Goal: Task Accomplishment & Management: Contribute content

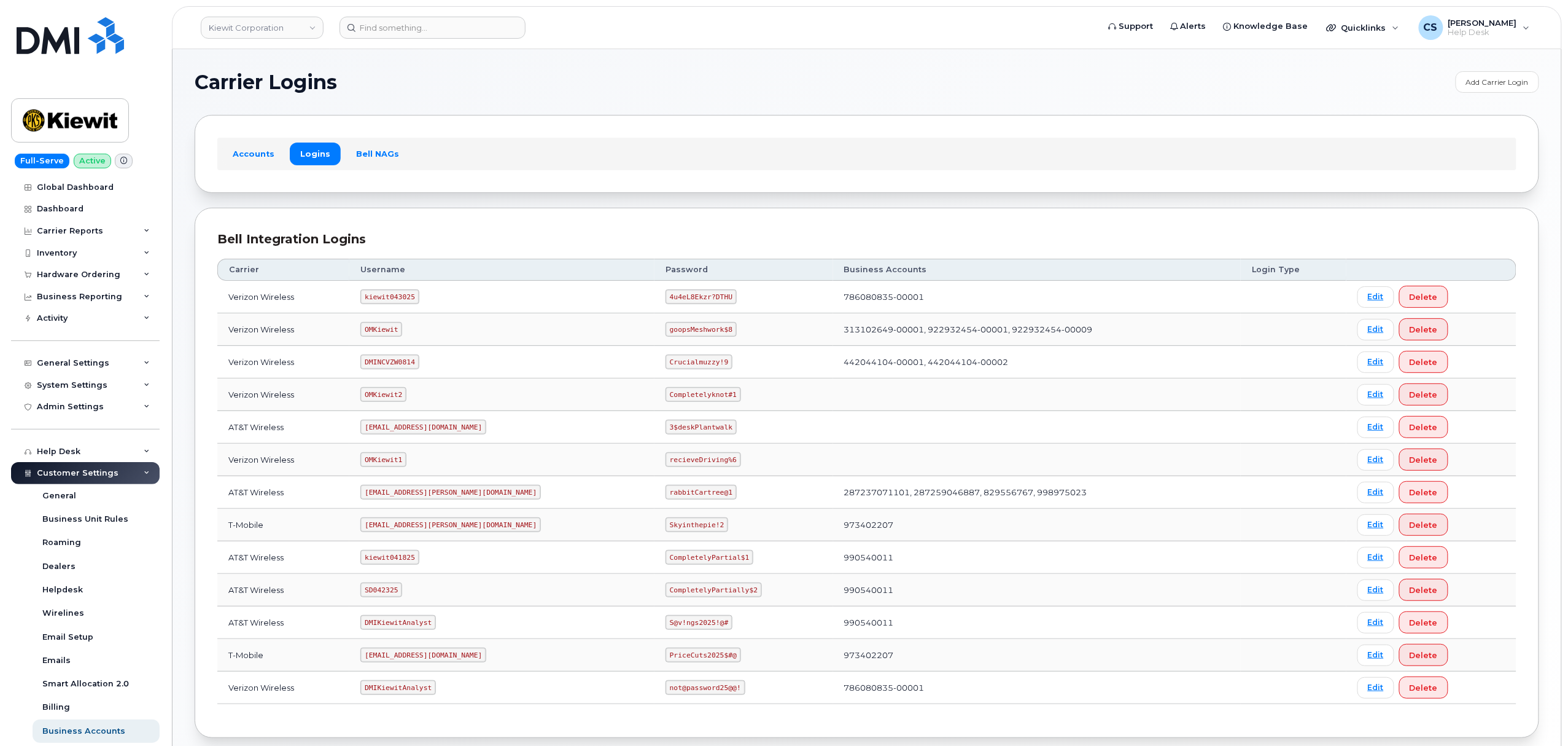
click at [394, 591] on code "SD042325" at bounding box center [381, 590] width 42 height 14
copy code "SD042325"
click at [665, 595] on code "CompletelyPartially$2" at bounding box center [713, 590] width 97 height 14
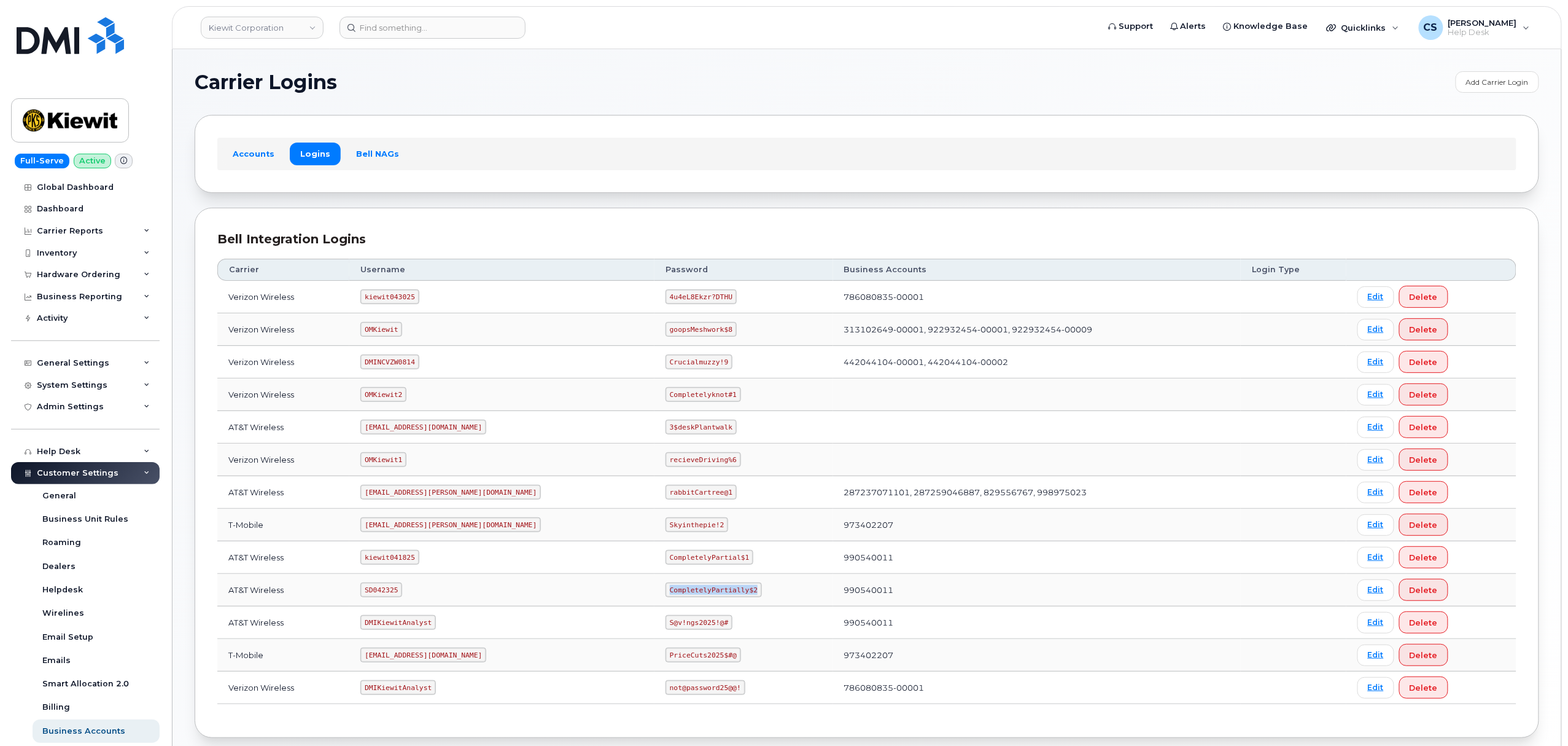
drag, startPoint x: 694, startPoint y: 594, endPoint x: 598, endPoint y: 590, distance: 96.1
click at [654, 590] on td "CompletelyPartially$2" at bounding box center [744, 590] width 178 height 32
copy code "CompletelyPartially$2"
click at [833, 595] on td "990540011" at bounding box center [1037, 590] width 407 height 32
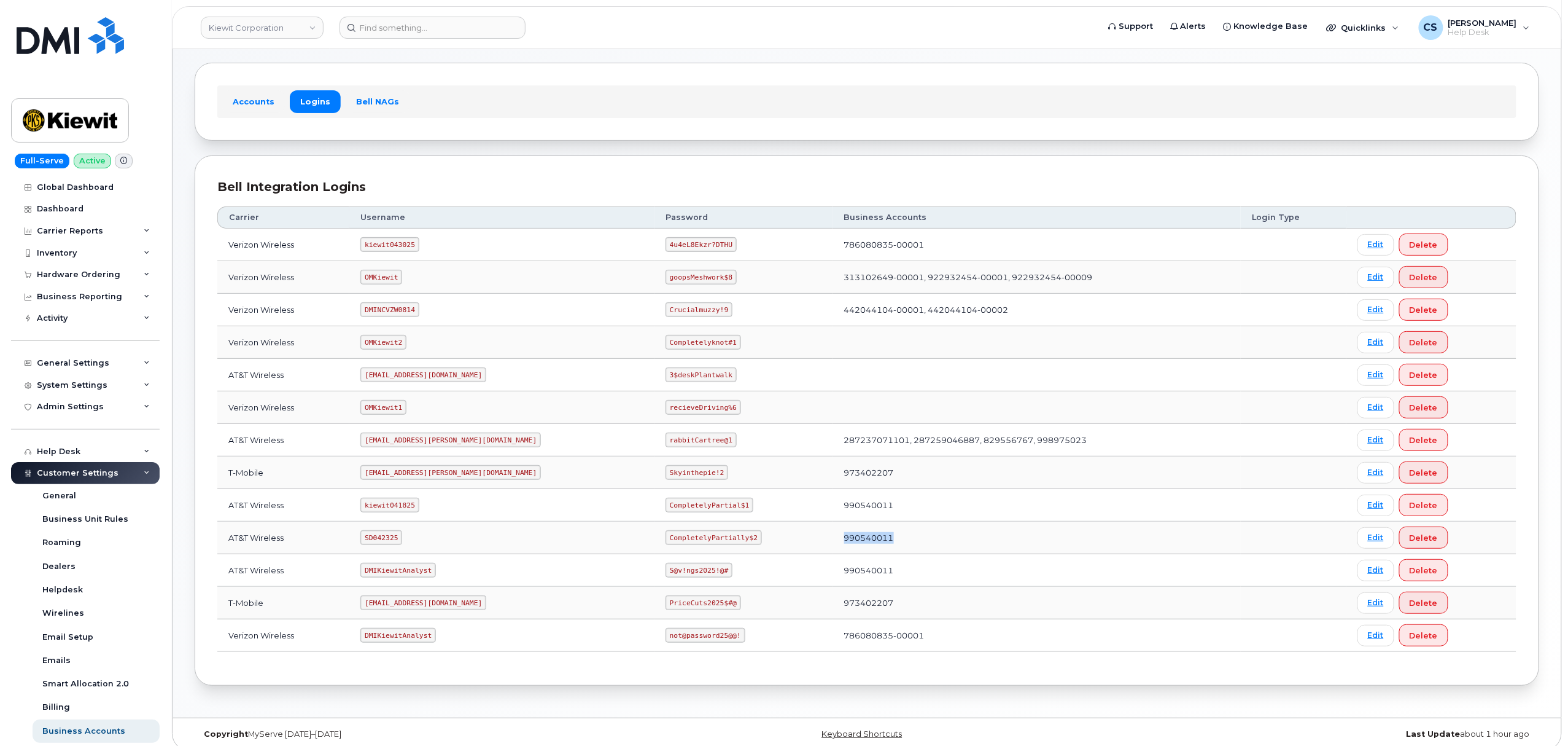
scroll to position [67, 0]
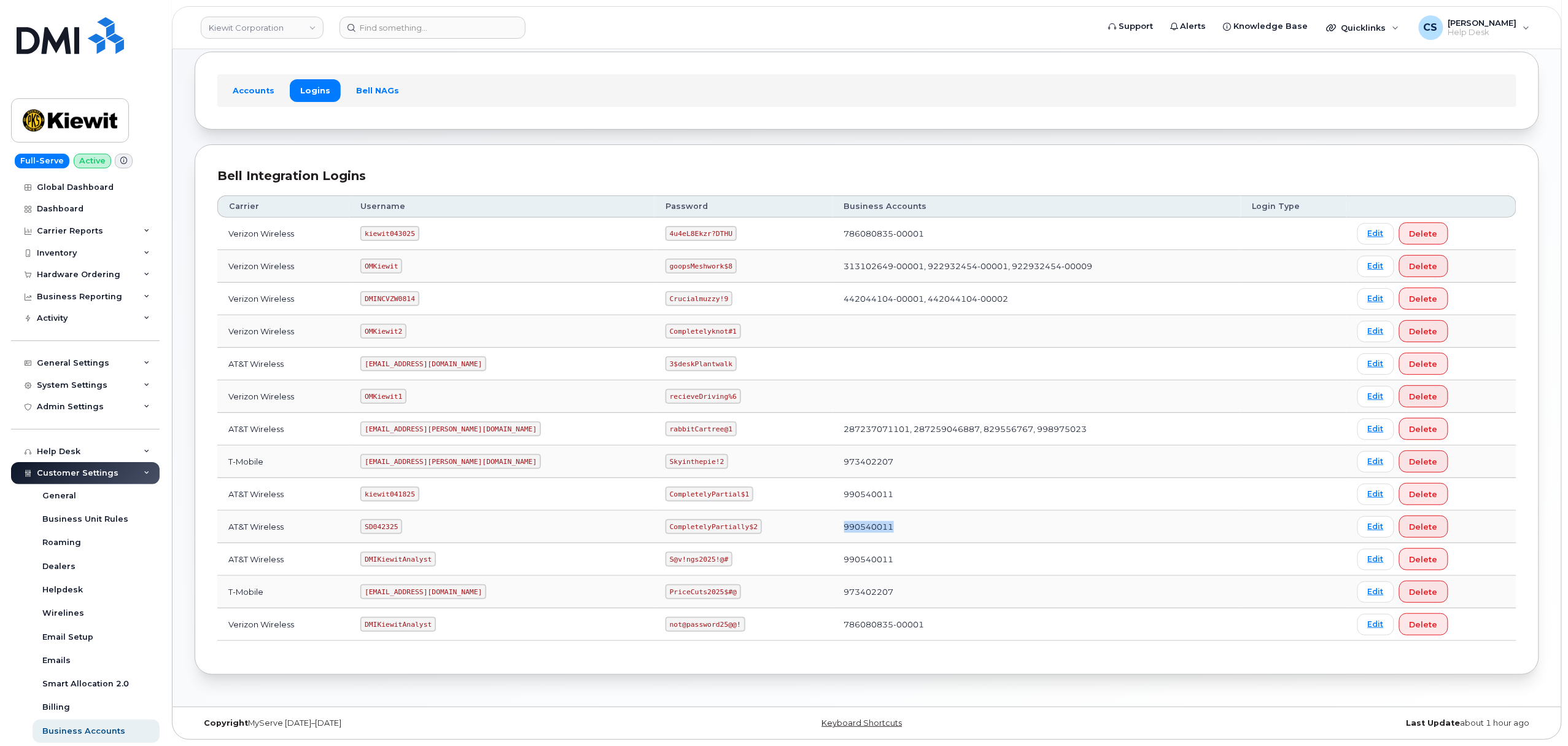
copy td "990540011"
click at [418, 30] on input at bounding box center [432, 27] width 186 height 22
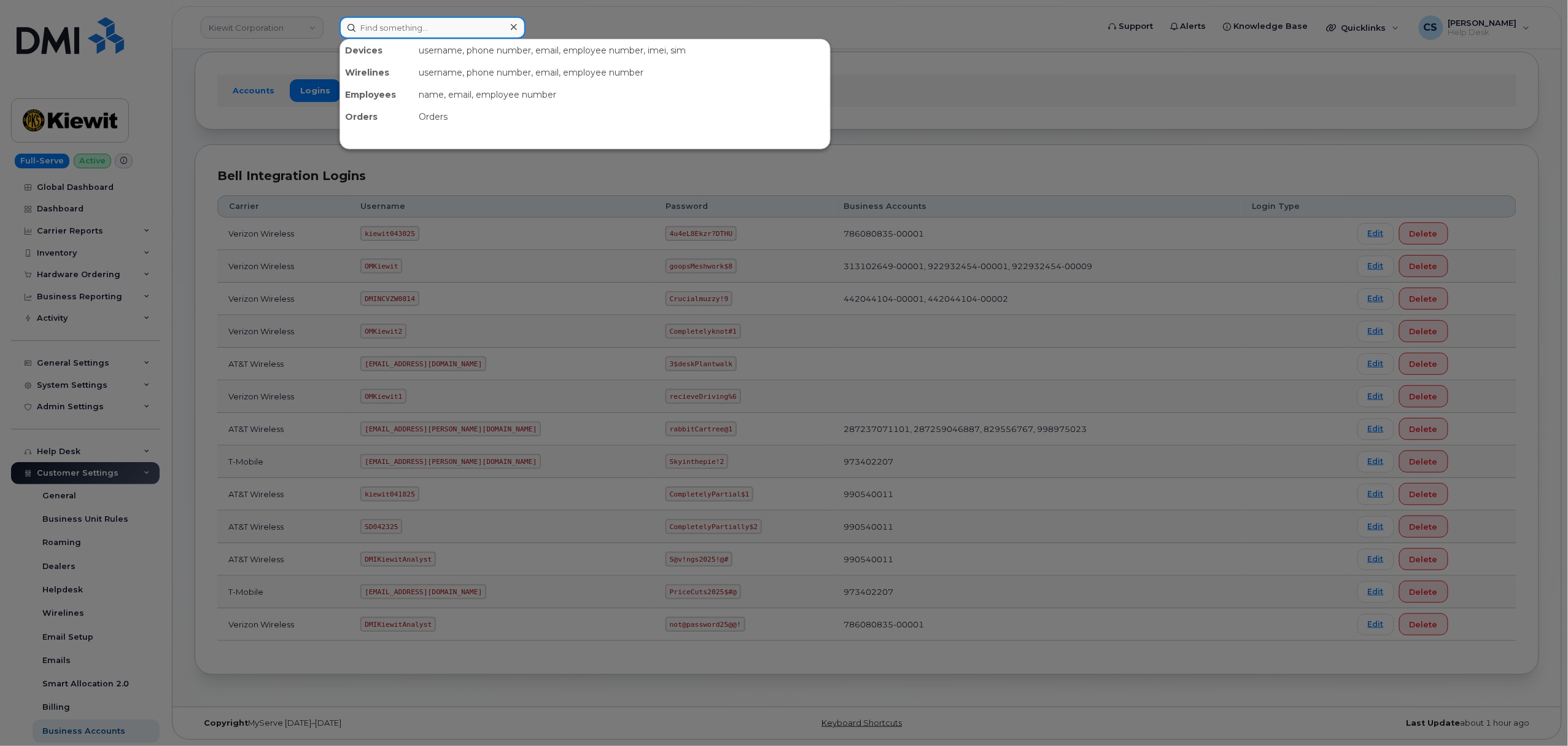
paste input "299820"
type input "299820"
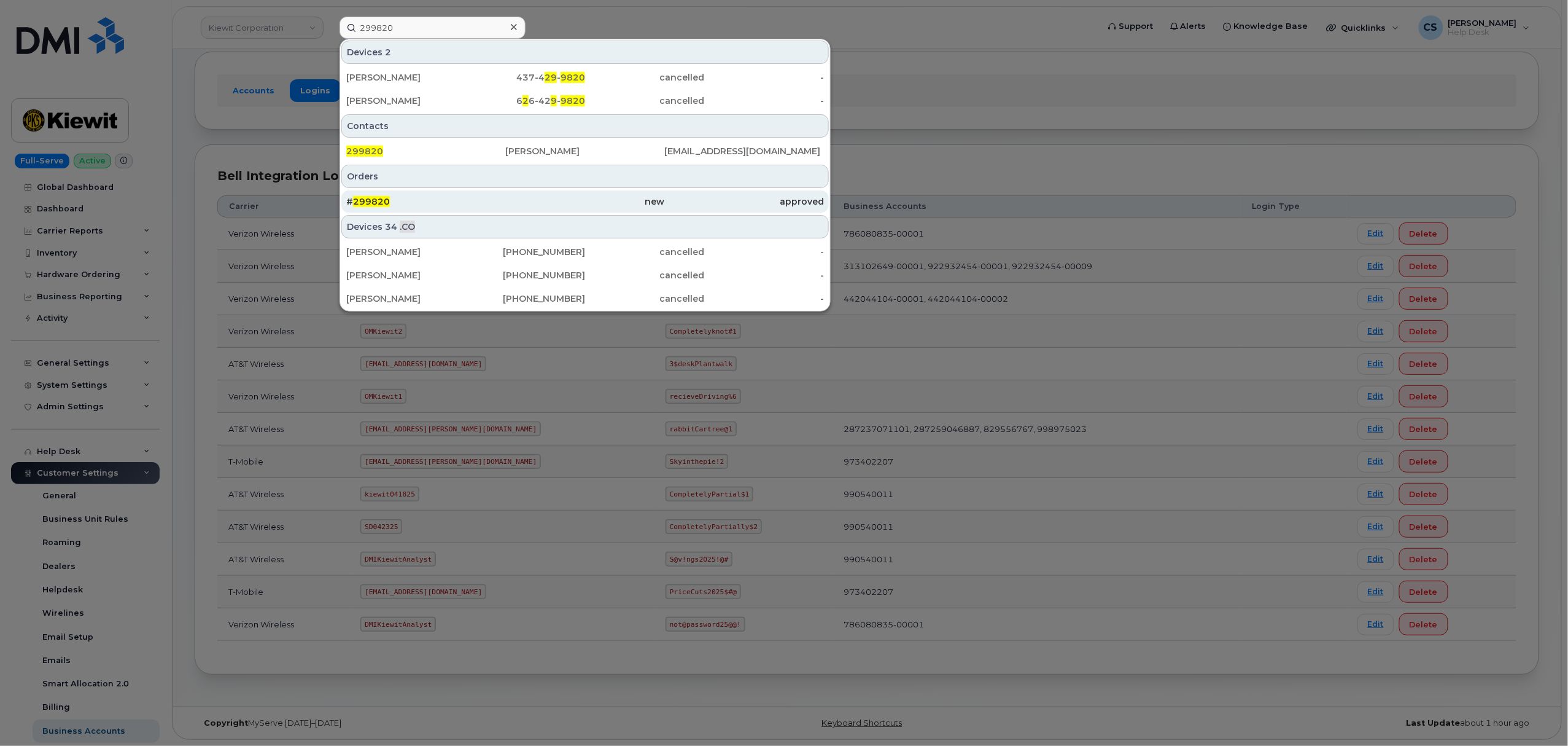
click at [377, 200] on span "299820" at bounding box center [372, 202] width 37 height 11
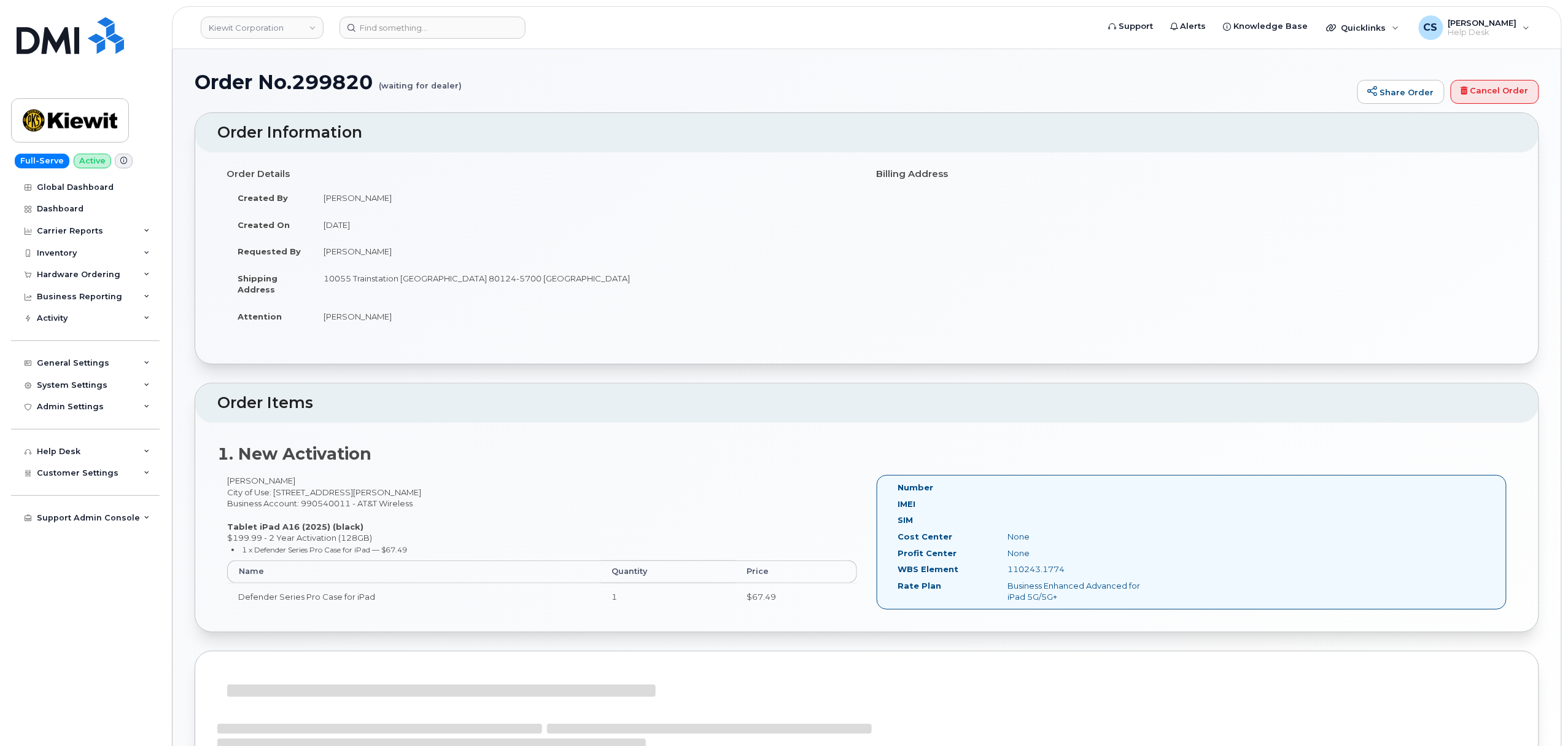
click at [1039, 570] on div "110243.1774" at bounding box center [1076, 569] width 154 height 12
copy div "110243.1774"
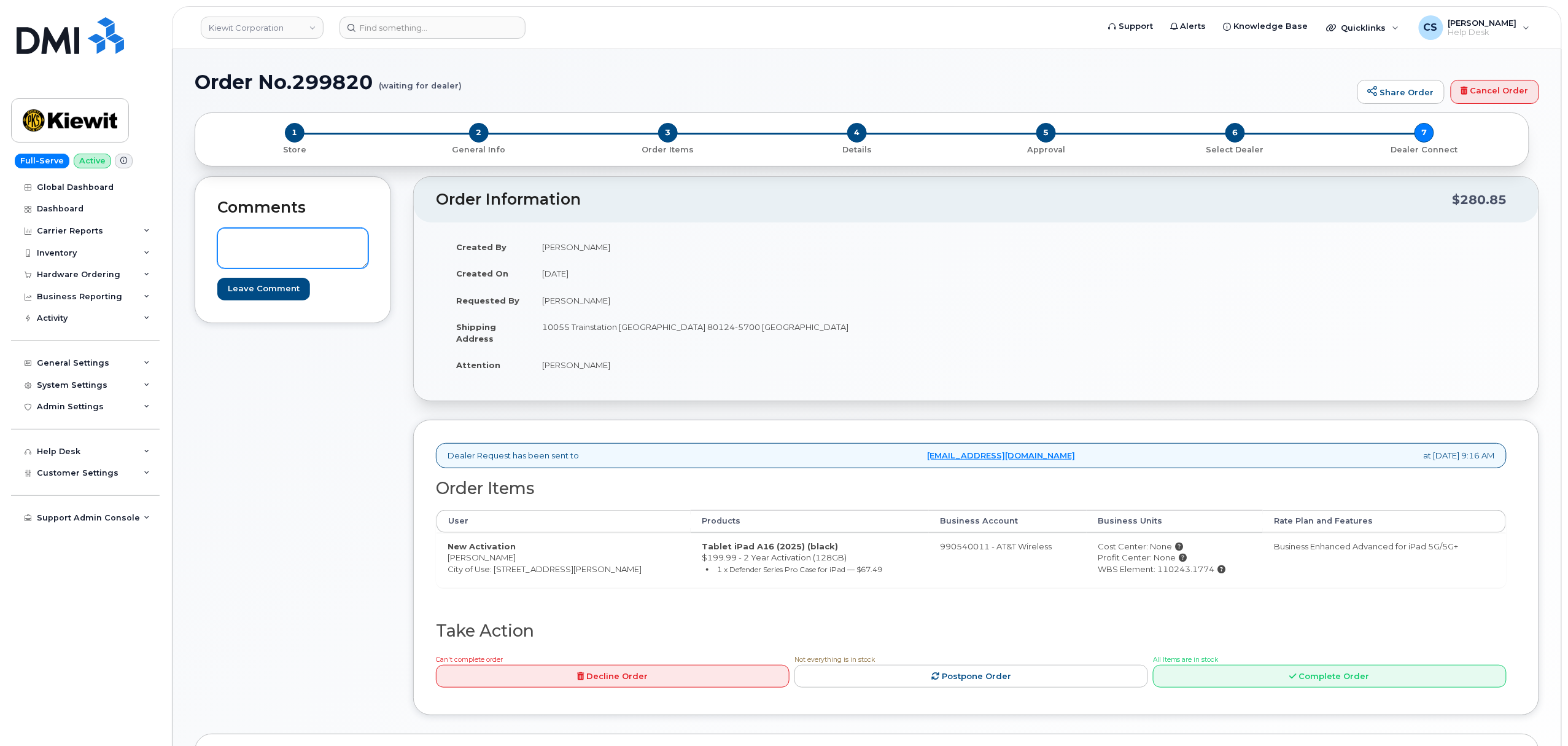
click at [276, 244] on textarea at bounding box center [293, 248] width 151 height 40
paste textarea "Thank you for placing your order We'll send you an email confirmation with your…"
type textarea "Thank you for placing your order We'll send you an email confirmation with your…"
click at [239, 293] on input "Leave Comment" at bounding box center [263, 289] width 93 height 23
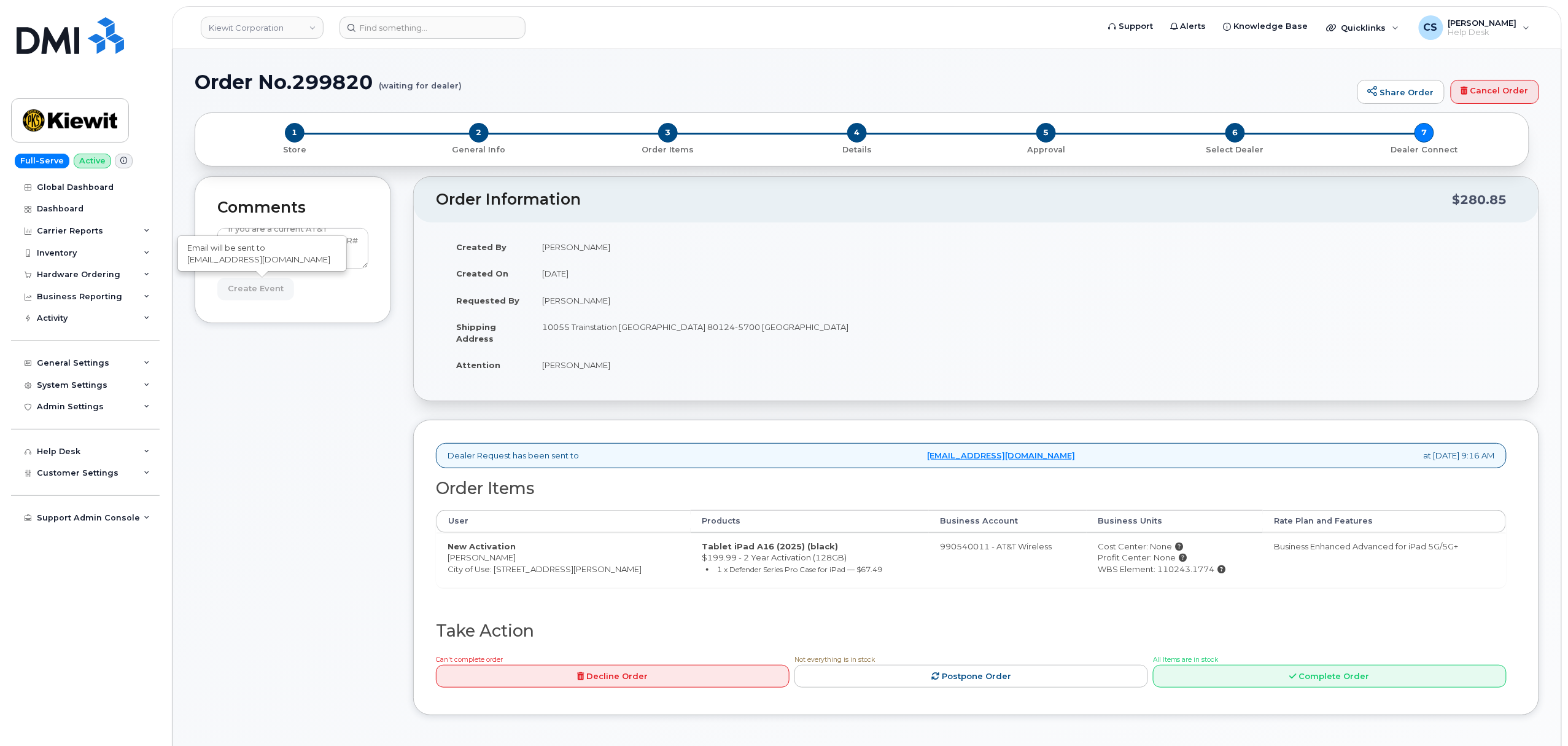
type input "Create Event"
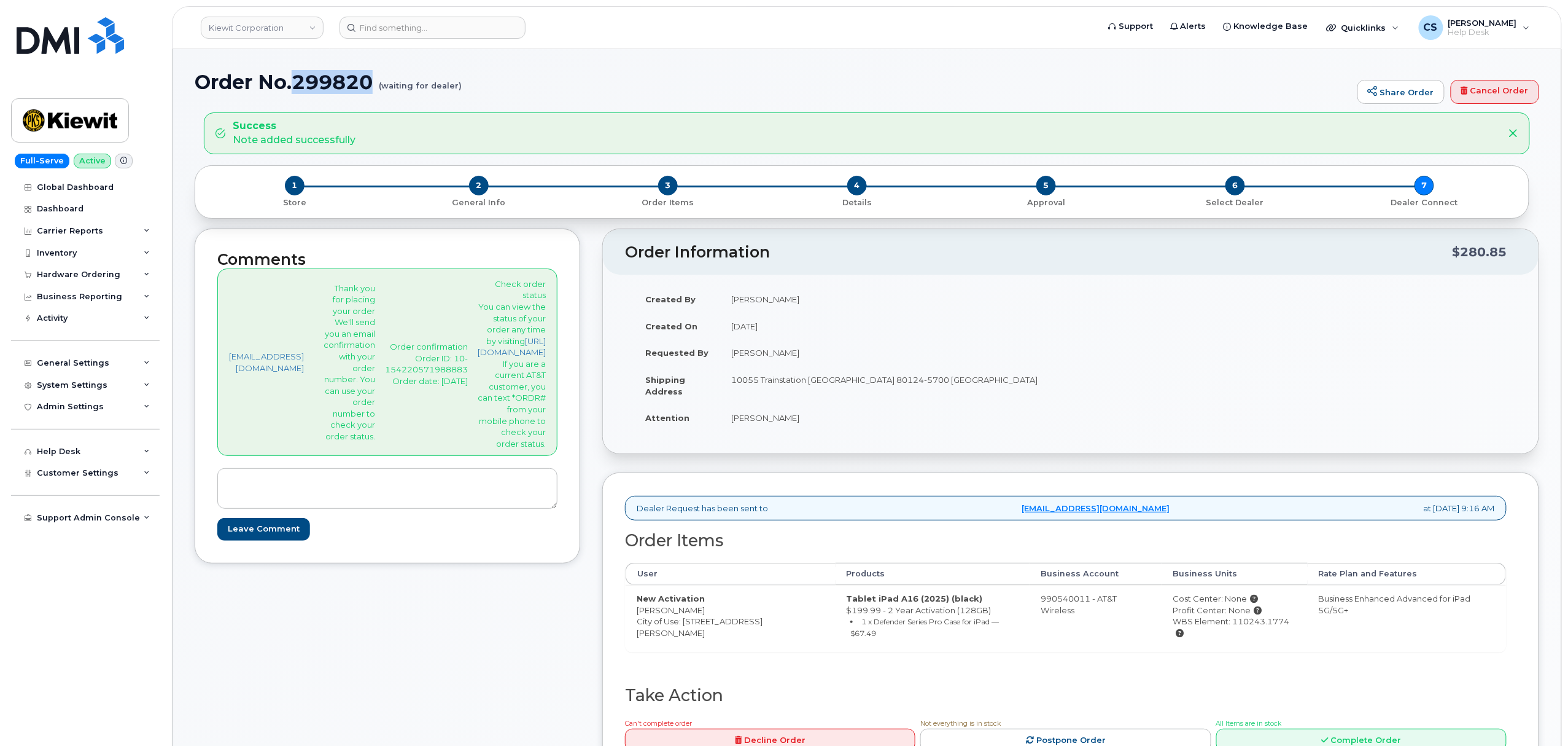
drag, startPoint x: 292, startPoint y: 78, endPoint x: 372, endPoint y: 80, distance: 80.0
click at [372, 80] on h1 "Order No.299820 (waiting for dealer)" at bounding box center [773, 82] width 1157 height 21
copy h1 "299820"
click at [423, 358] on p "Order confirmation Order ID: 10-154220571988883 Order date: Sep 9, 2025" at bounding box center [426, 364] width 83 height 45
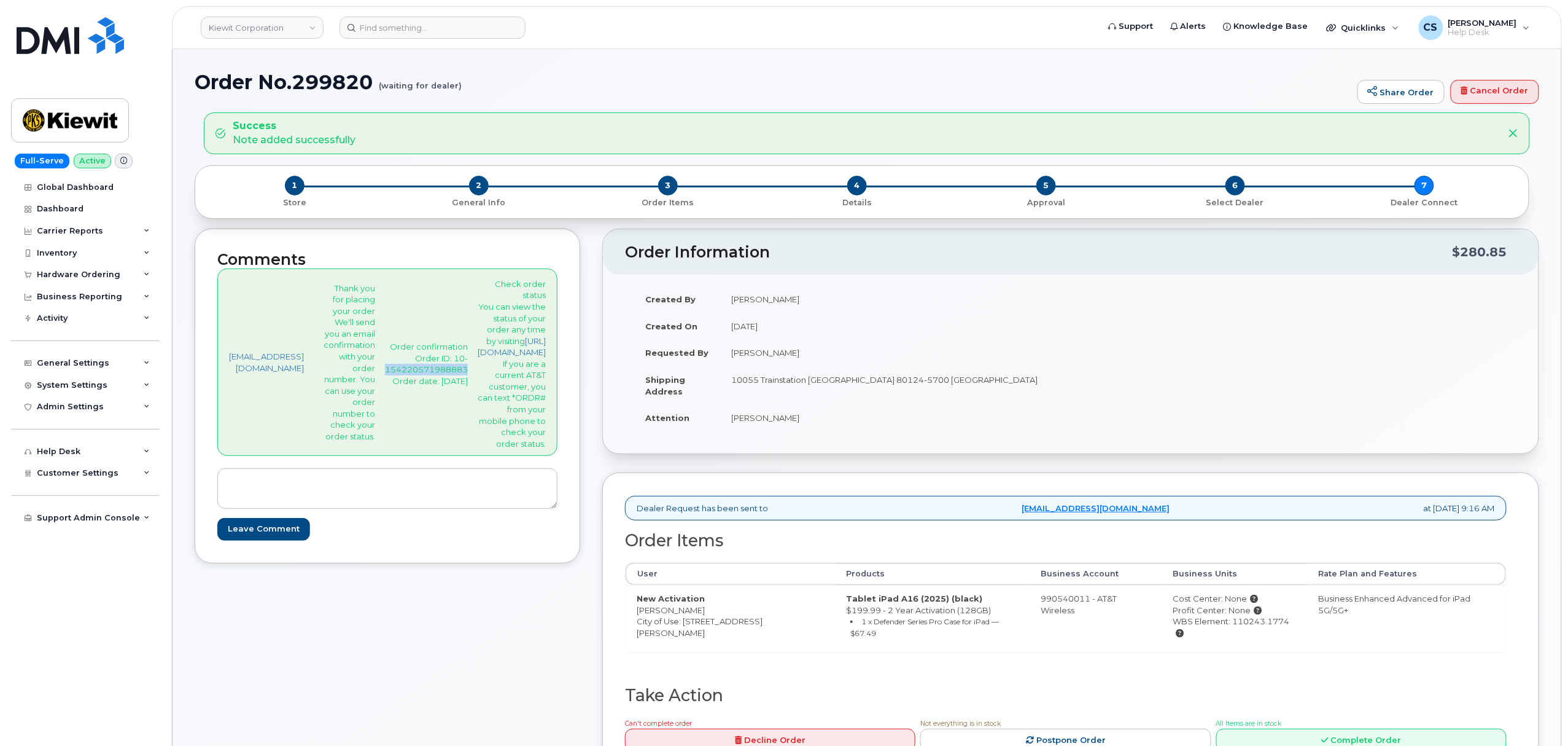
copy p "154220571988883"
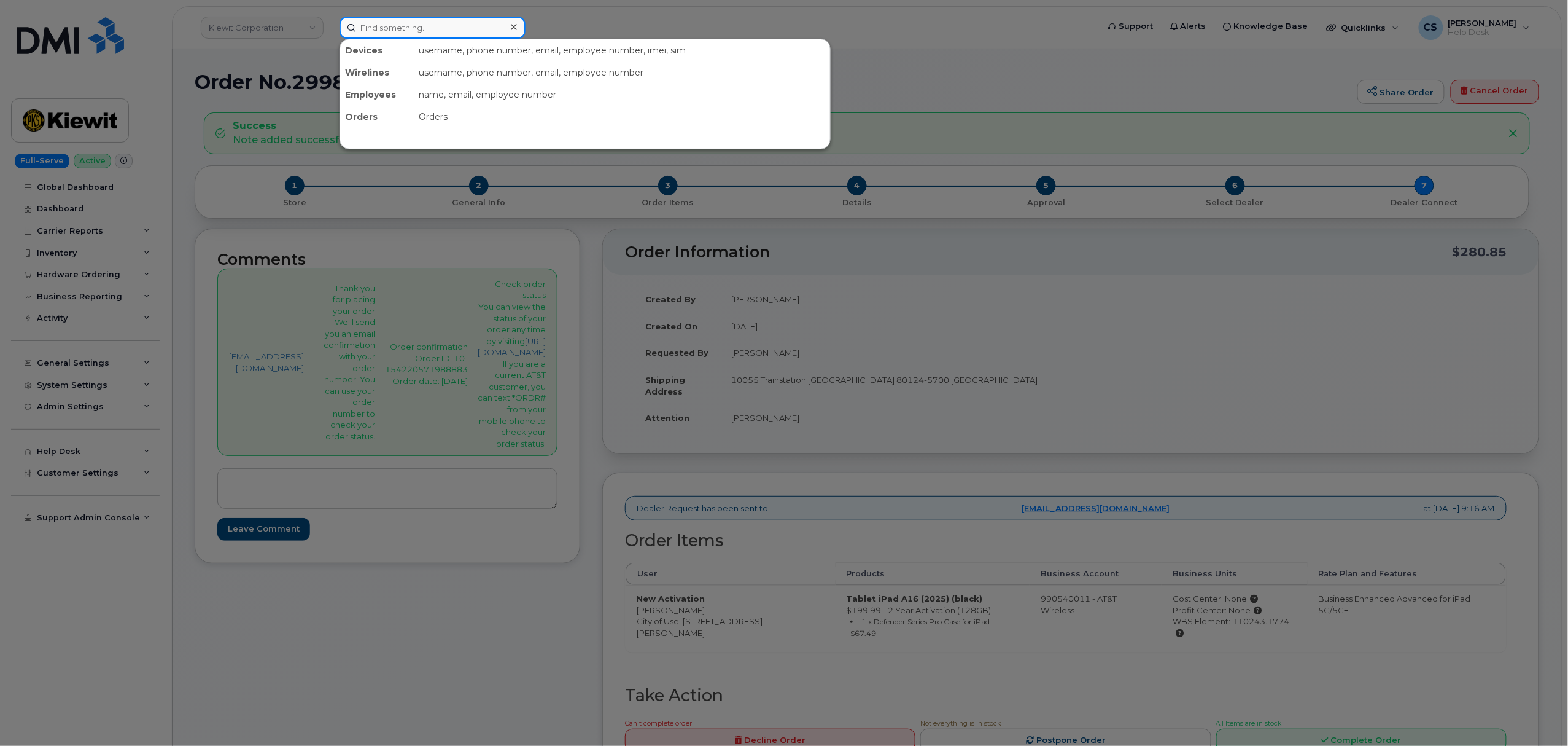
click at [390, 27] on input at bounding box center [432, 27] width 186 height 22
paste input "300244"
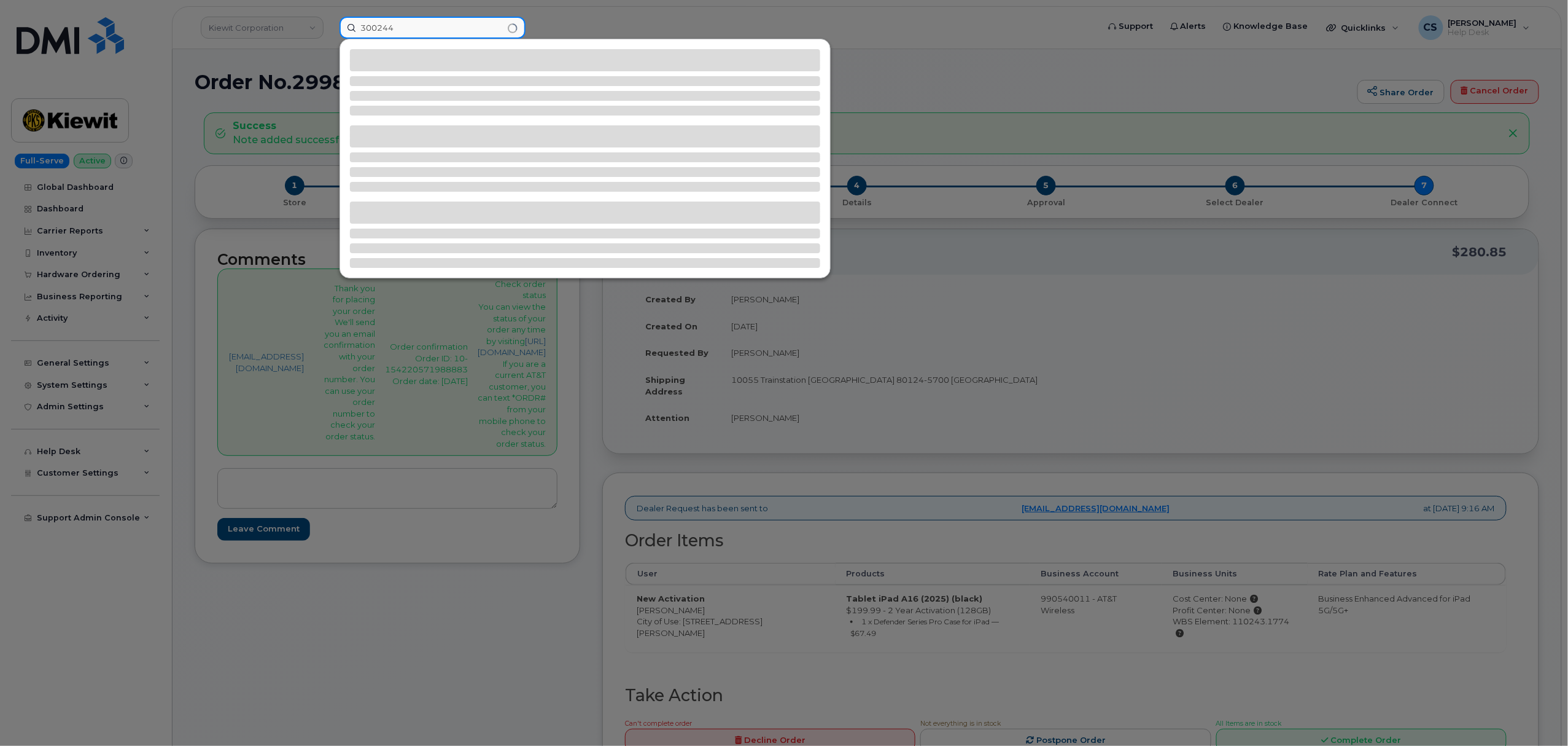
type input "300244"
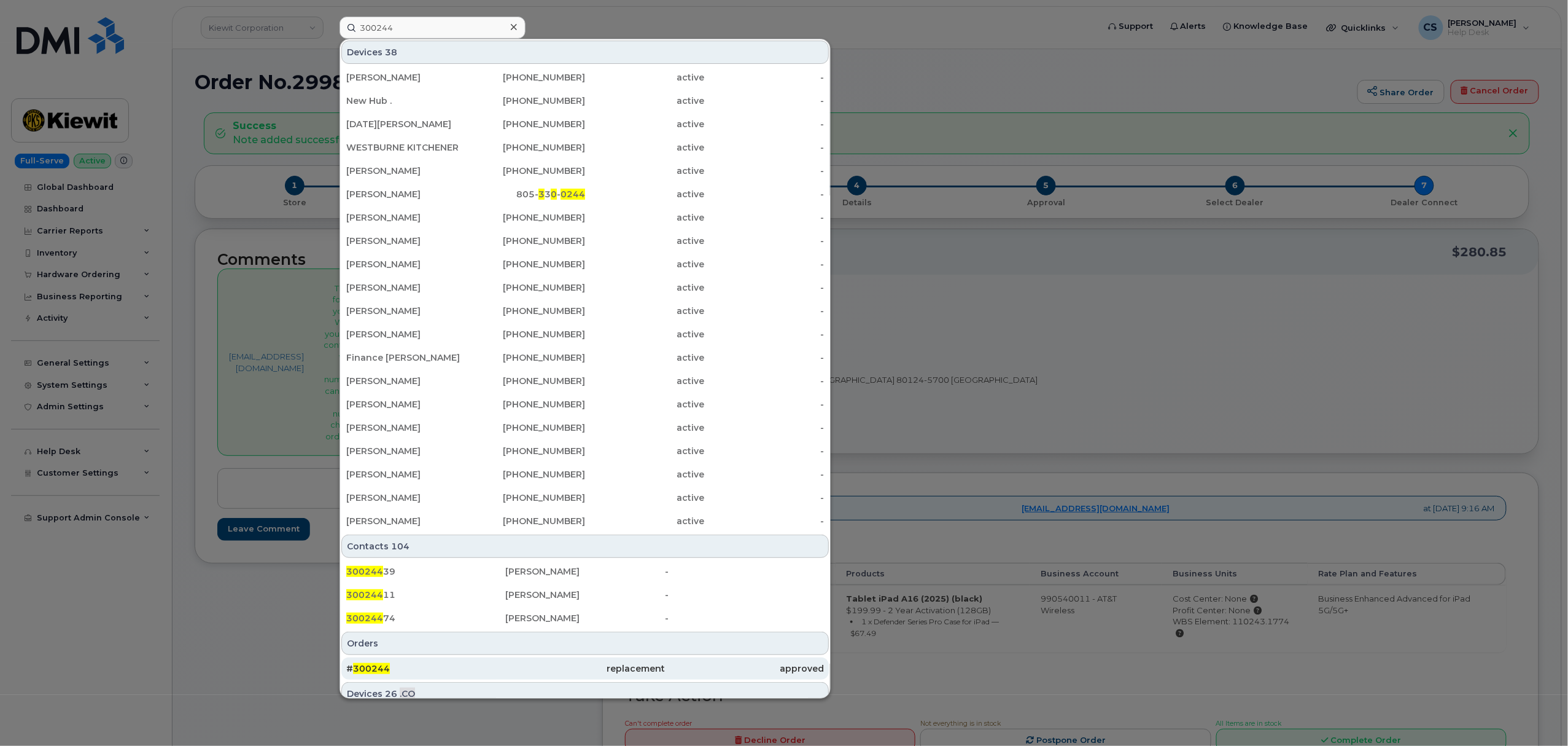
click at [373, 666] on span "300244" at bounding box center [372, 668] width 37 height 11
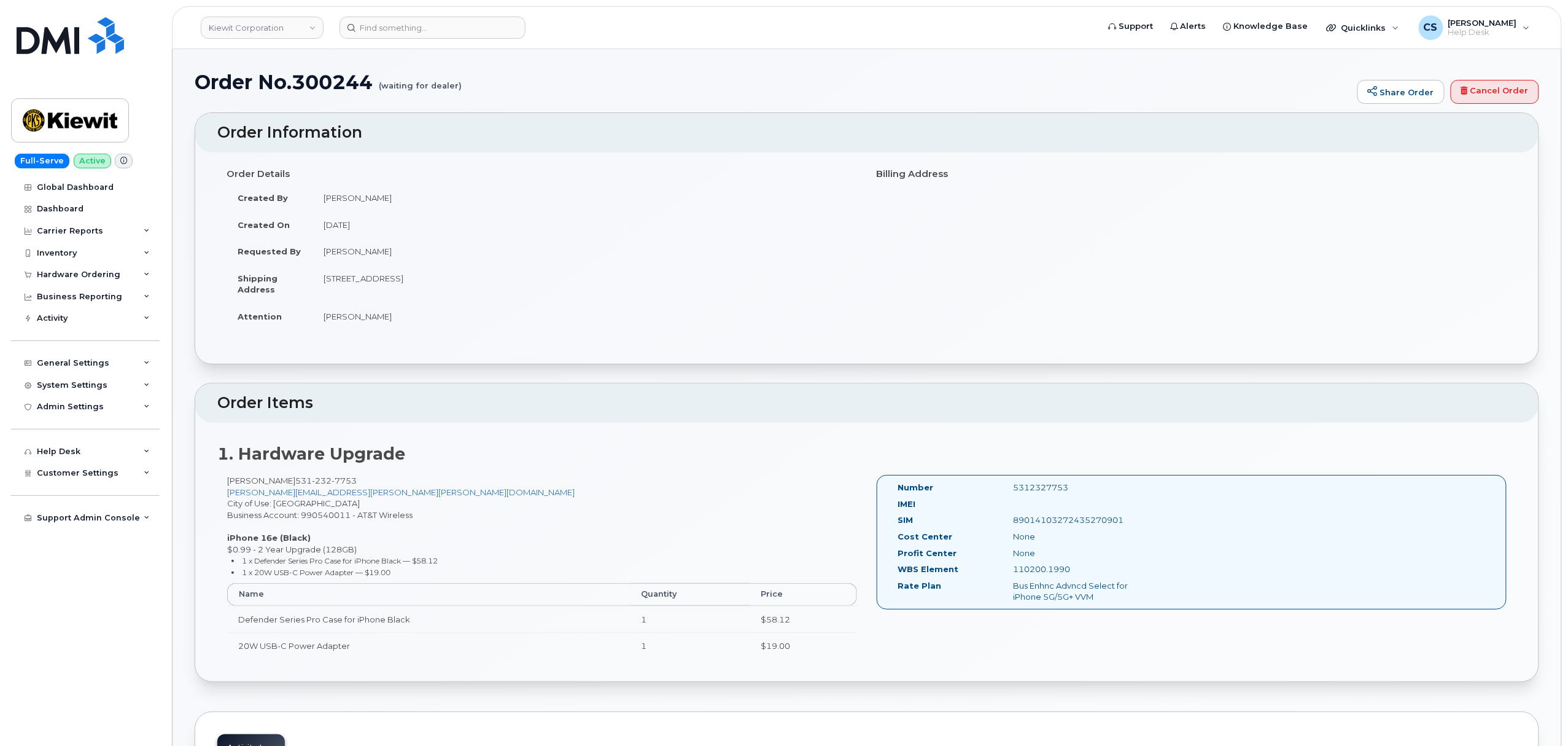
click at [1045, 488] on div "5312327753" at bounding box center [1085, 487] width 162 height 12
copy div "5312327753"
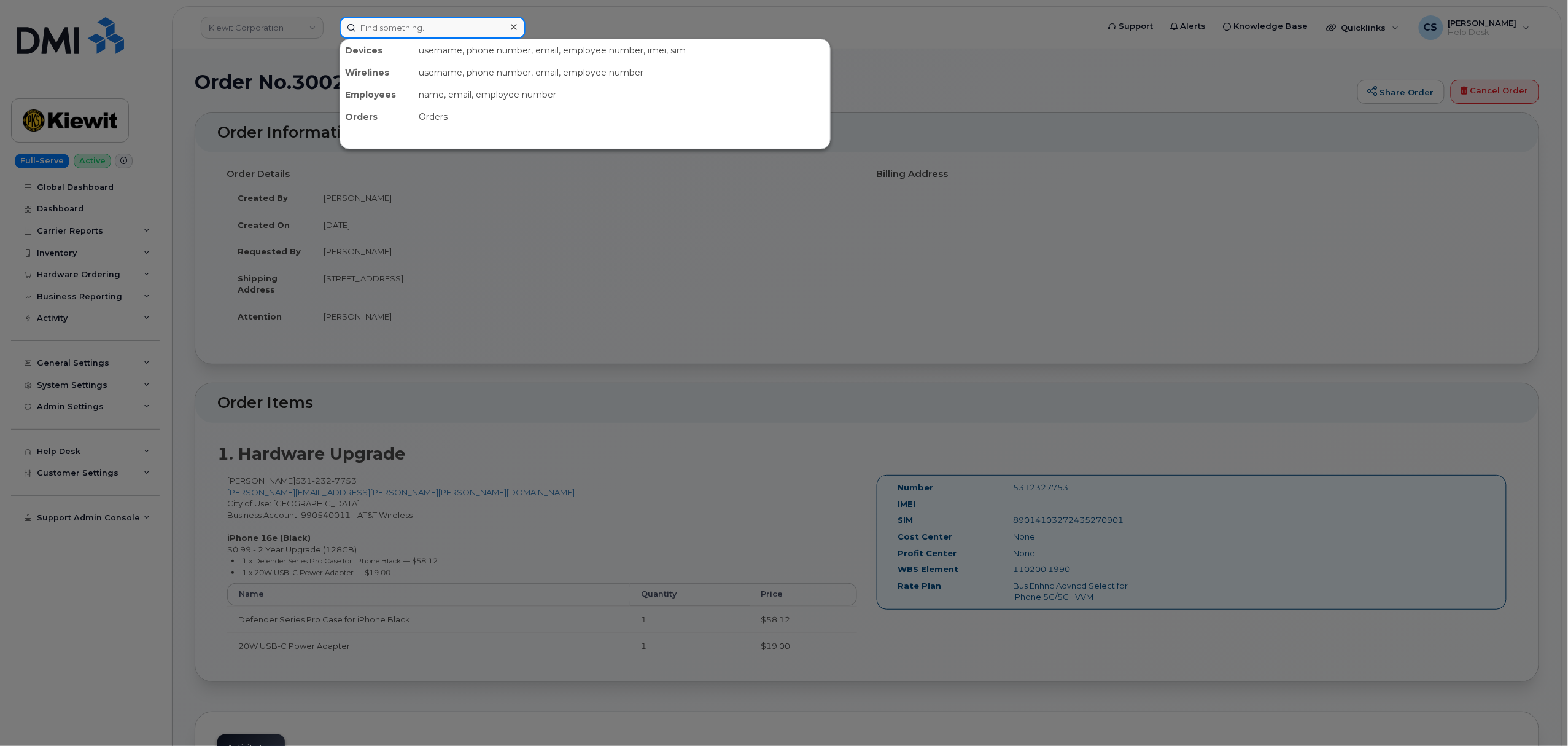
click at [425, 30] on input at bounding box center [432, 27] width 186 height 22
paste input "299263"
type input "299263"
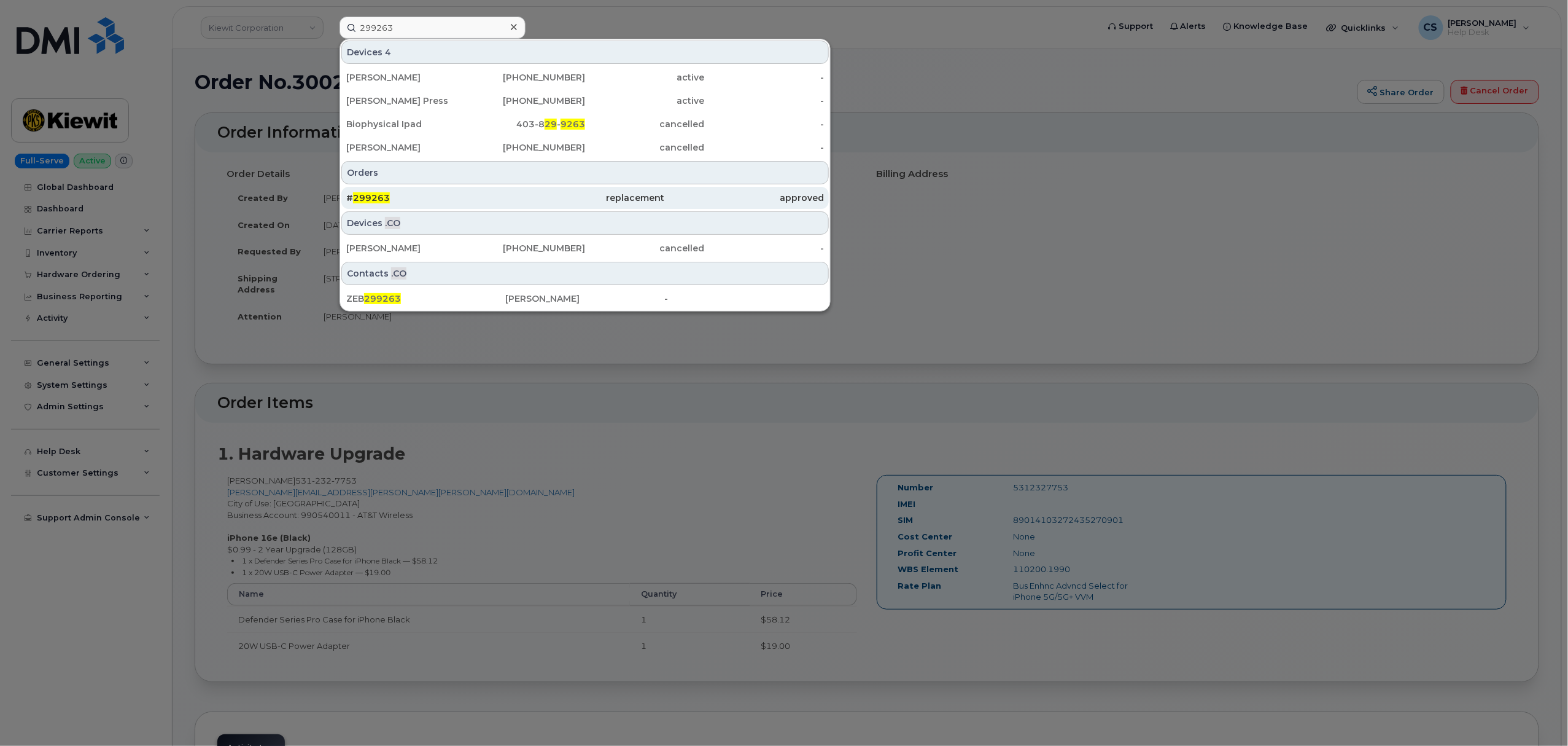
click at [366, 200] on span "299263" at bounding box center [372, 198] width 37 height 11
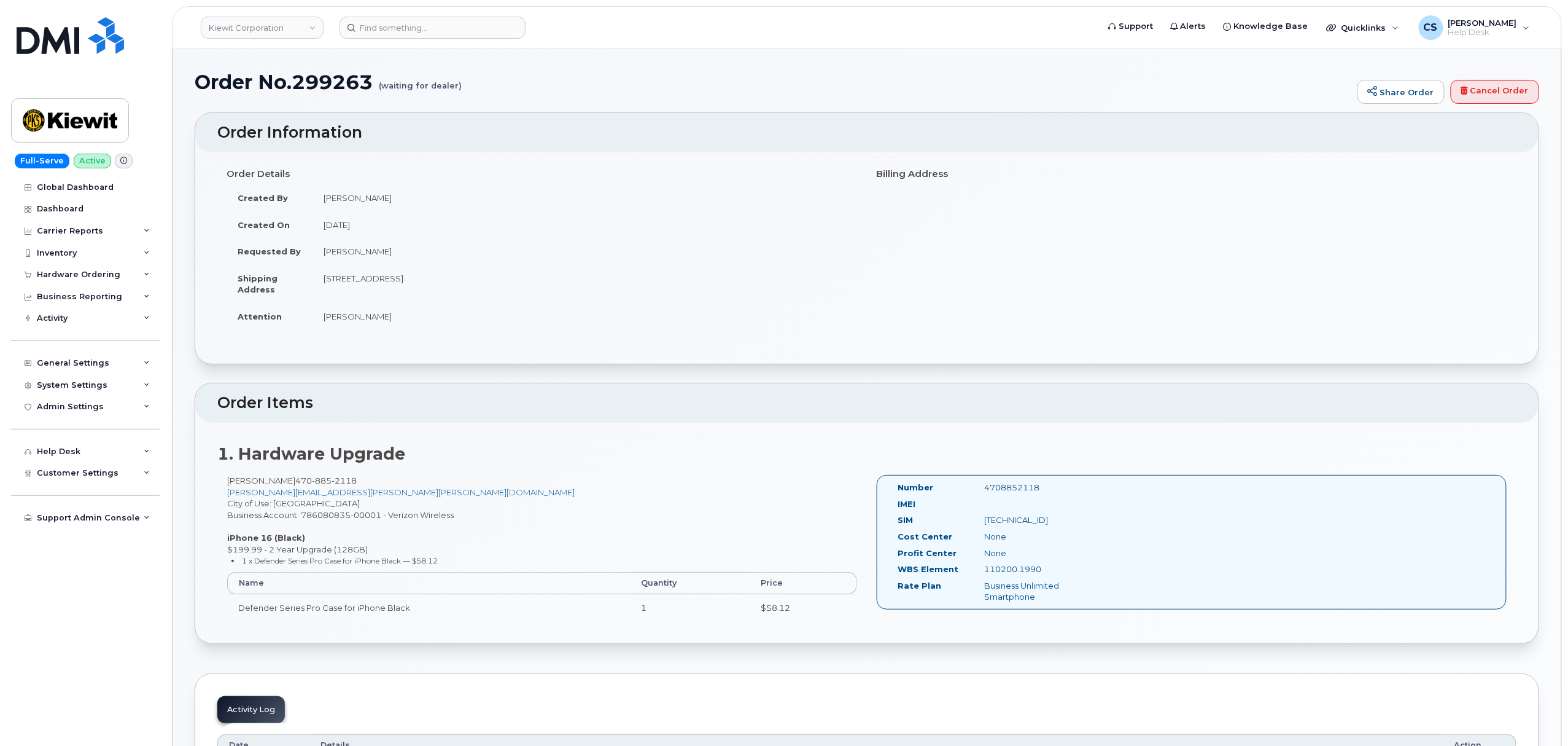
click at [1008, 484] on div "4708852118" at bounding box center [1036, 487] width 121 height 12
copy div "4708852118"
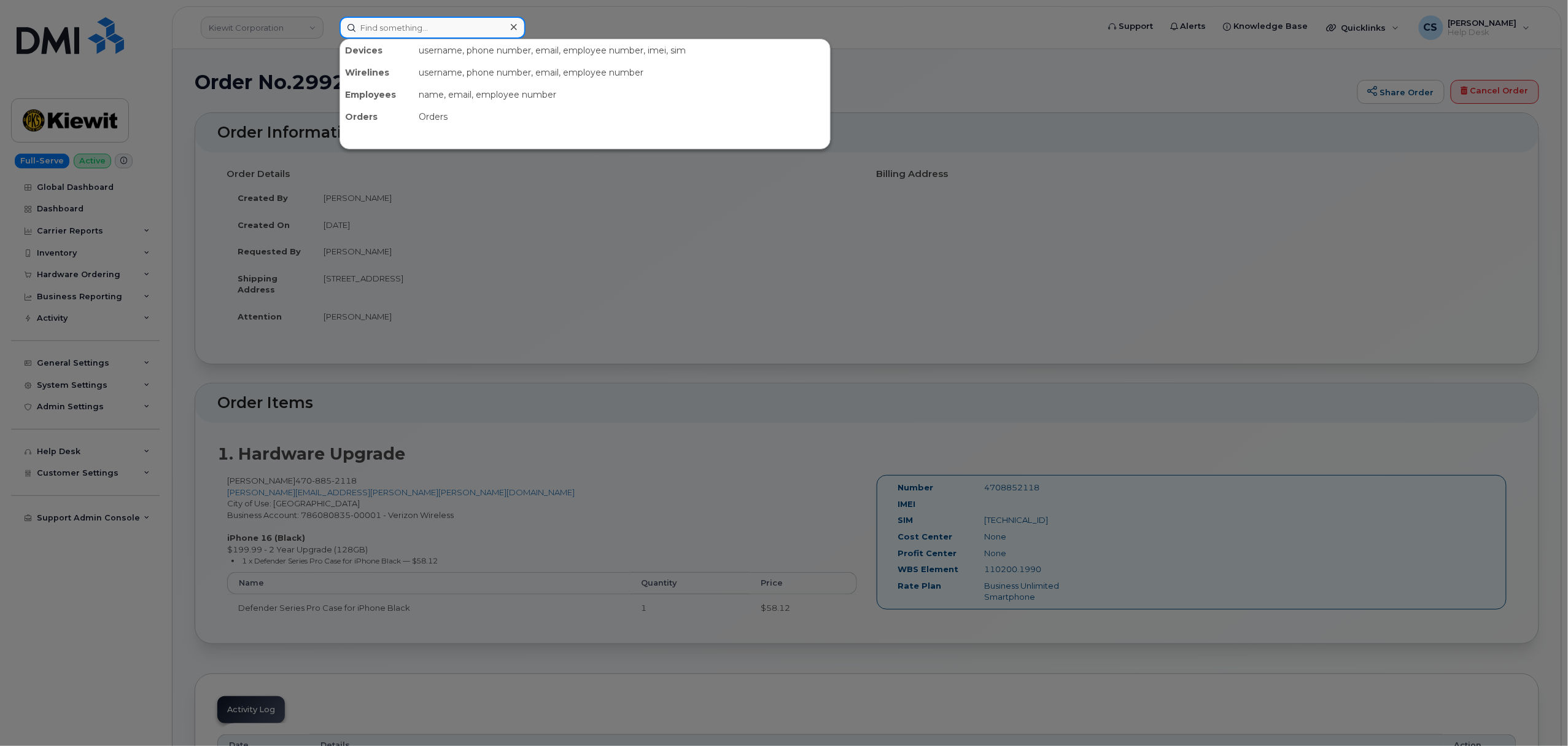
click at [383, 27] on input at bounding box center [432, 27] width 186 height 22
paste input "299878"
type input "299878"
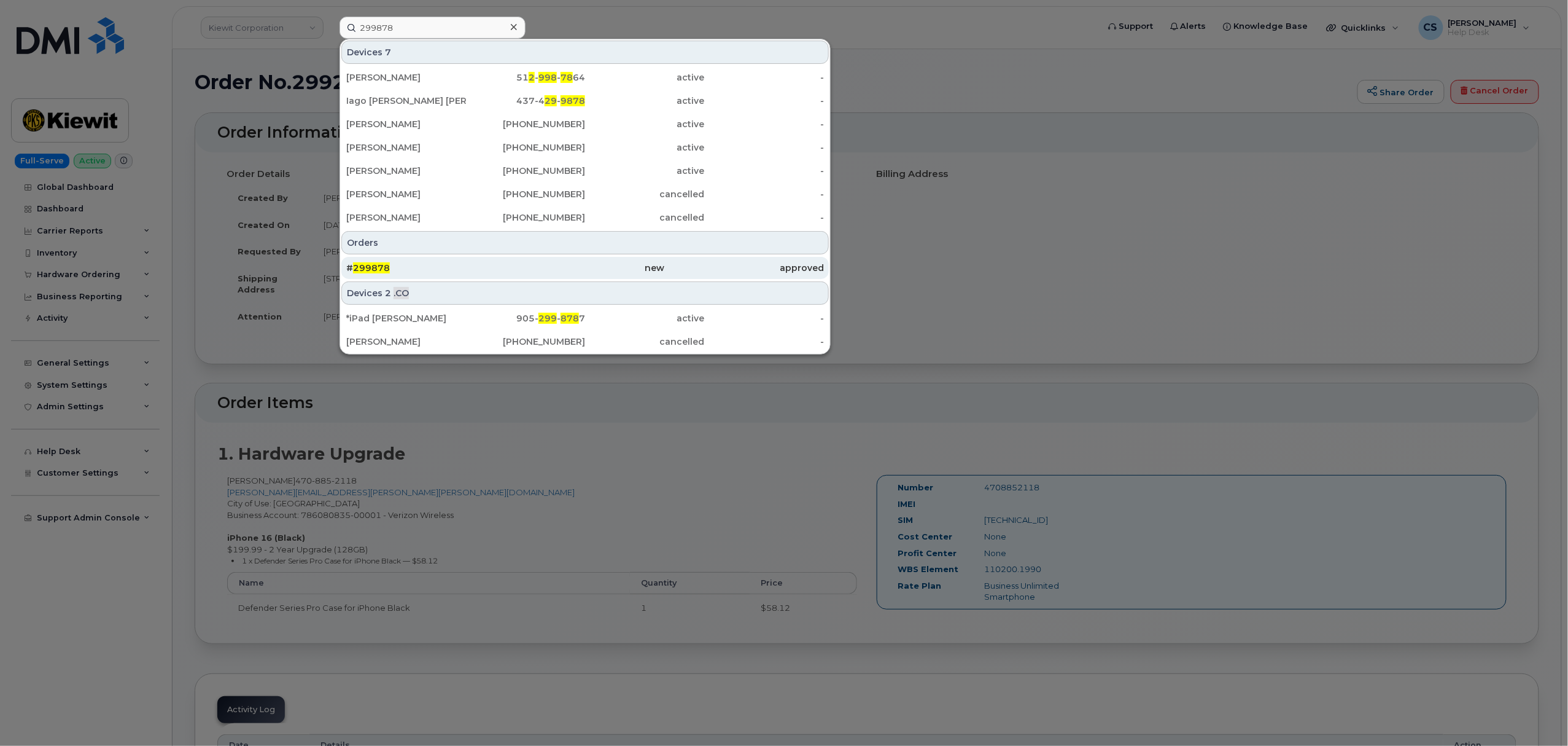
click at [364, 268] on span "299878" at bounding box center [372, 268] width 37 height 11
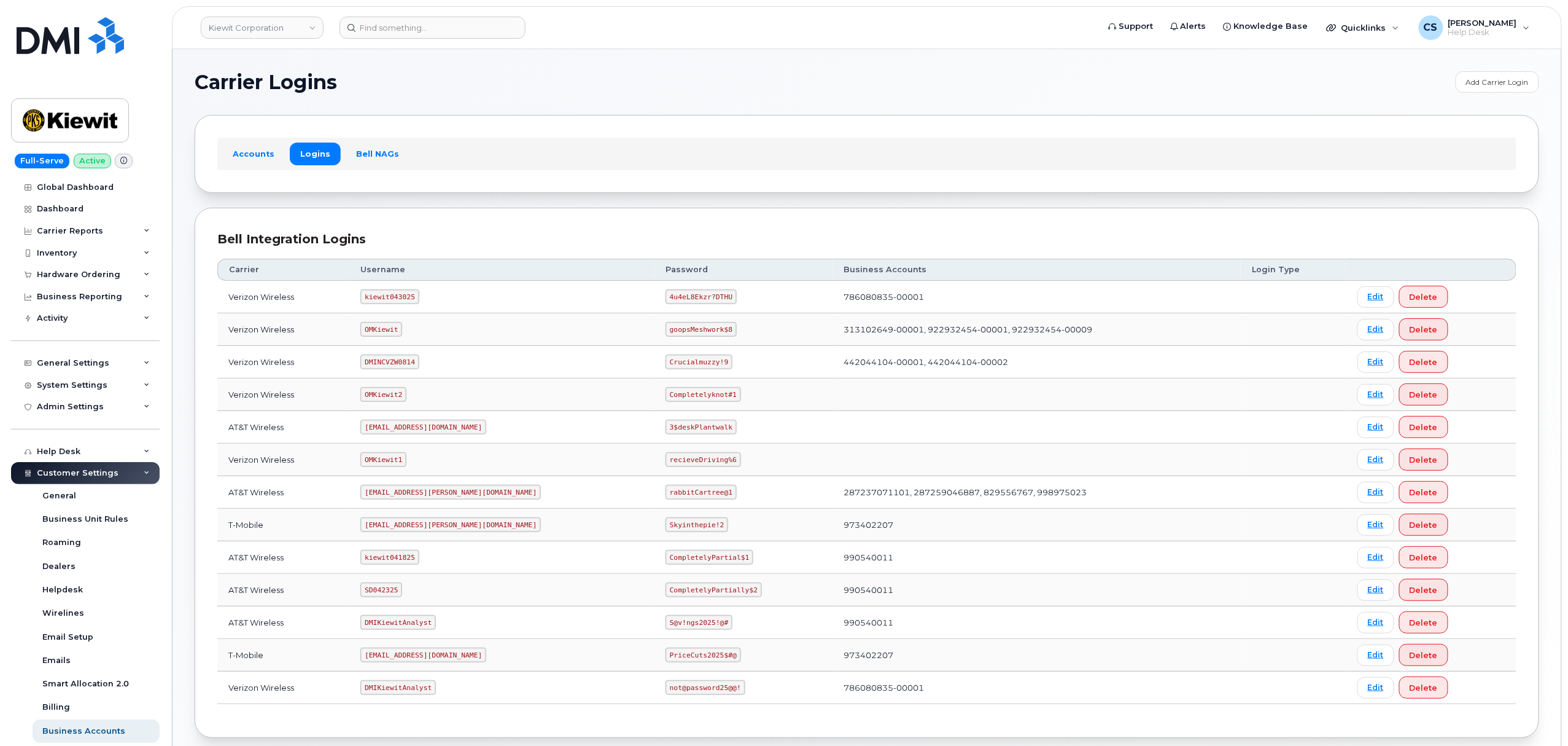
click at [410, 690] on code "DMIKiewitAnalyst" at bounding box center [398, 687] width 75 height 14
click at [412, 690] on code "DMIKiewitAnalyst" at bounding box center [398, 687] width 75 height 14
copy code "DMIKiewitAnalyst"
click at [401, 301] on code "kiewit043025" at bounding box center [389, 296] width 58 height 14
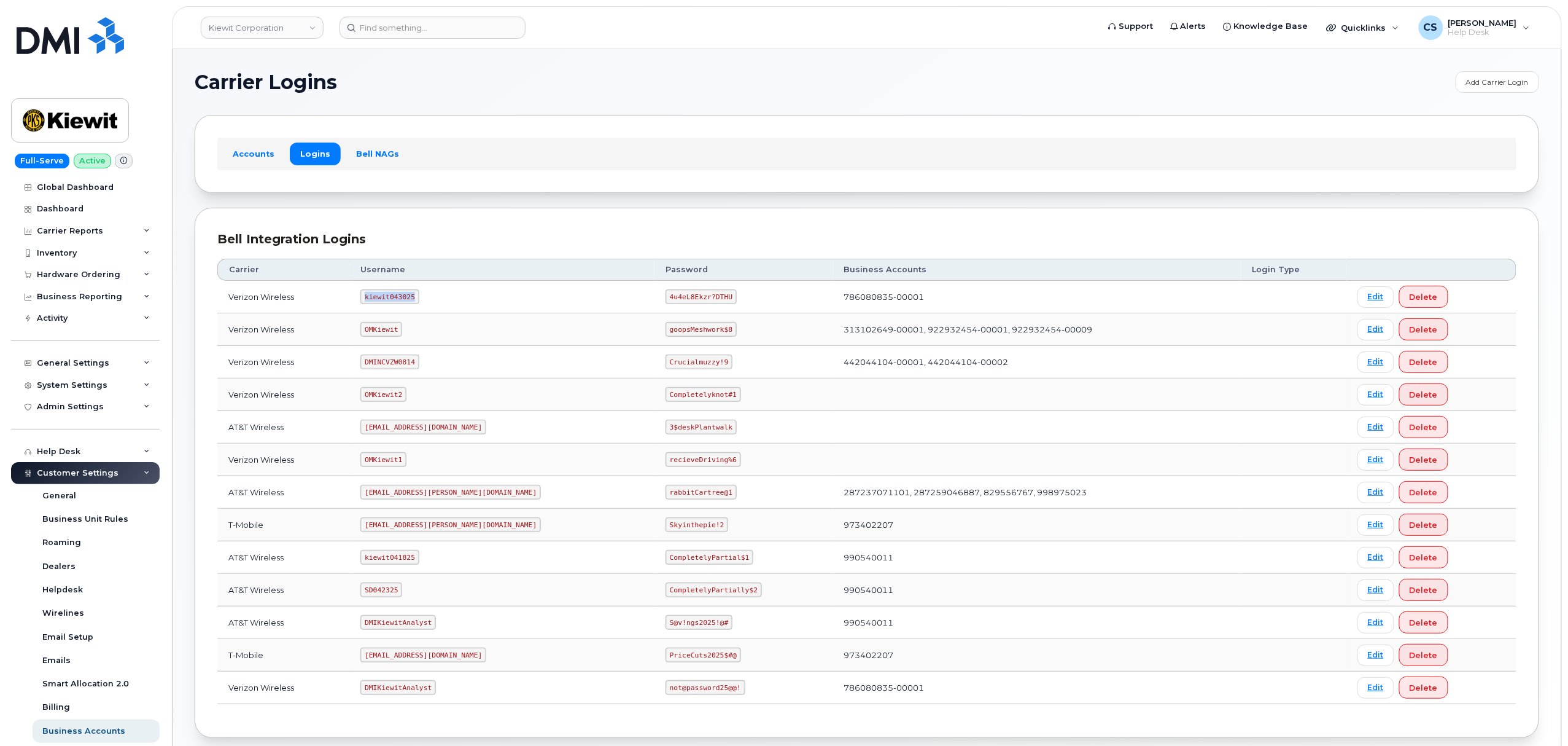
copy code "kiewit043025"
drag, startPoint x: 671, startPoint y: 296, endPoint x: 602, endPoint y: 296, distance: 69.0
click at [654, 296] on td "4u4eL8Ekzr?DTHU" at bounding box center [744, 296] width 178 height 32
copy code "4u4eL8Ekzr?DTHU"
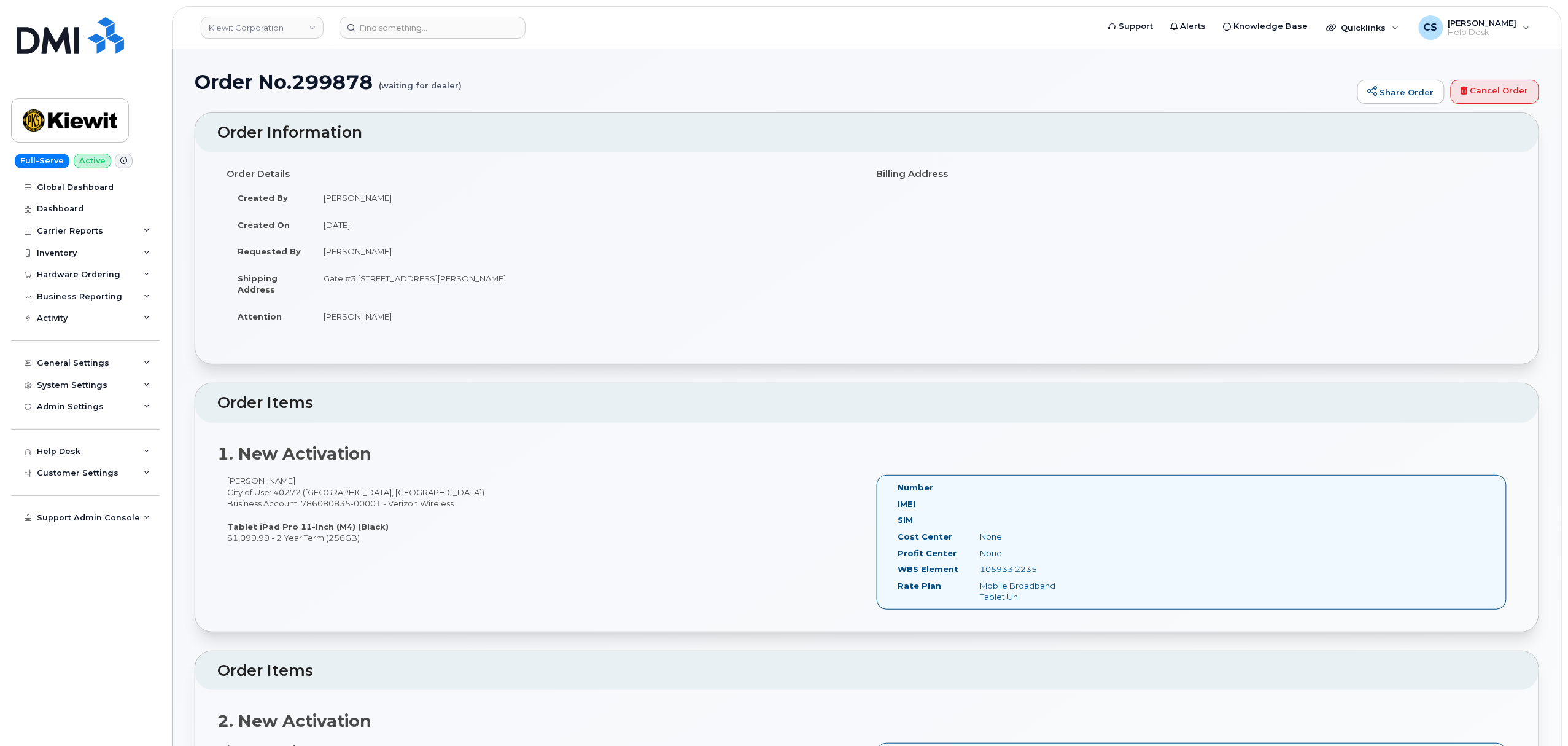
click at [1005, 572] on div "105933.2235" at bounding box center [1028, 569] width 115 height 12
copy div "105933.2235"
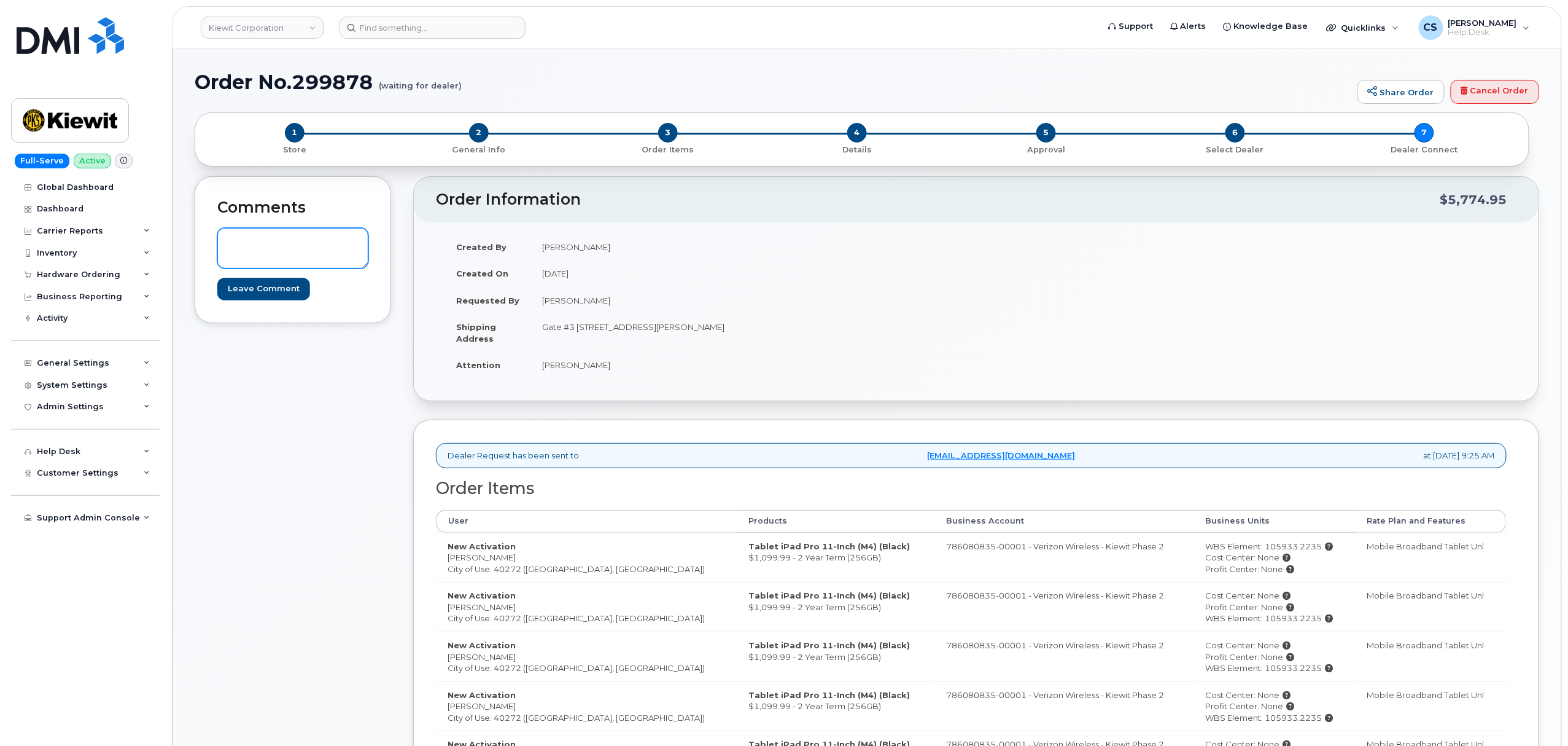
click at [272, 237] on textarea at bounding box center [293, 248] width 151 height 40
paste textarea "Thanks, [PERSON_NAME] CORPORATION! Your order has been submitted and an order c…"
type textarea "Thanks, [PERSON_NAME] CORPORATION! Your order has been submitted and an order c…"
drag, startPoint x: 288, startPoint y: 263, endPoint x: 43, endPoint y: 182, distance: 258.0
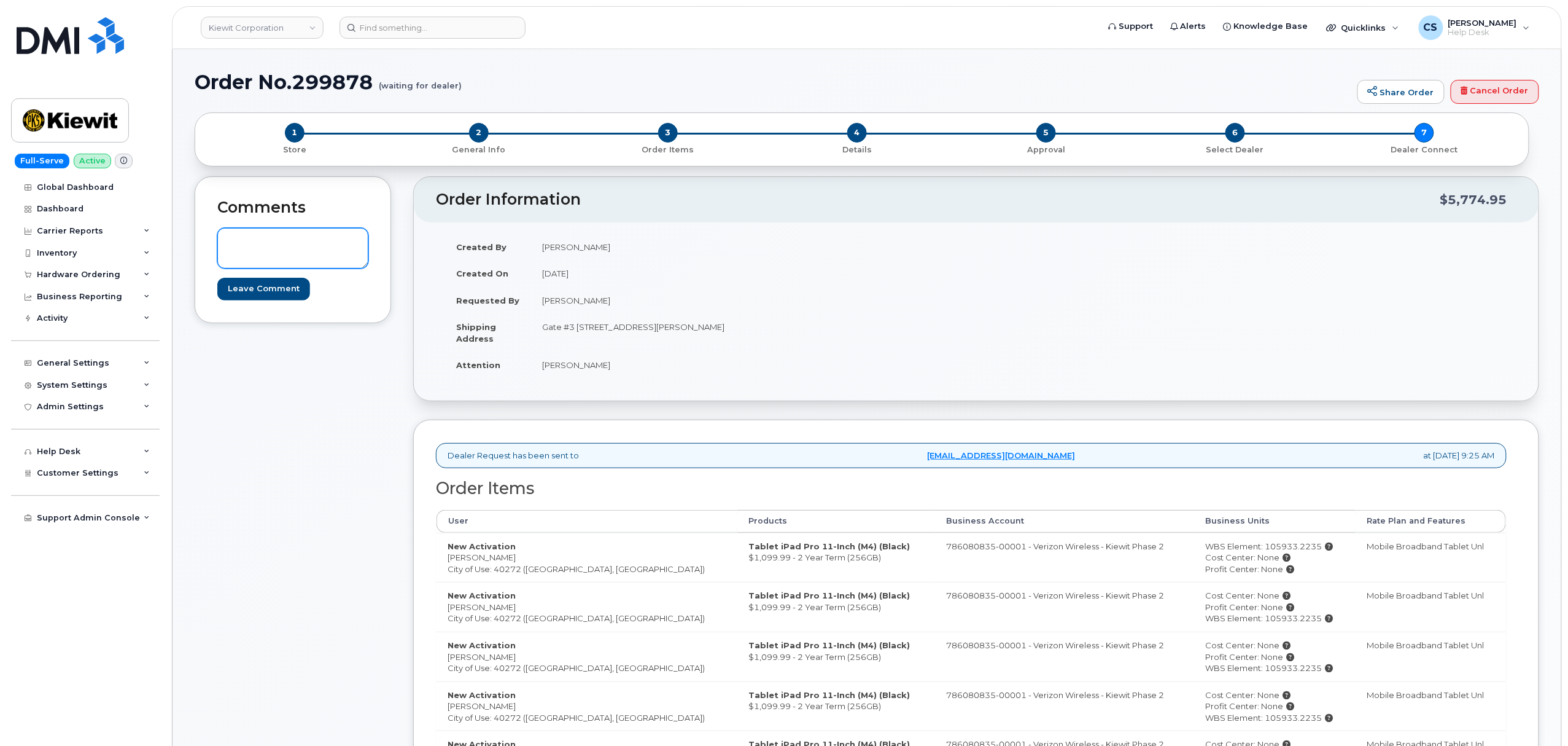
click at [259, 249] on textarea at bounding box center [293, 248] width 151 height 40
paste textarea "Thanks, [PERSON_NAME] CORPORATION! Your order has been submitted and an order c…"
type textarea "Thanks, [PERSON_NAME] CORPORATION! Your order has been submitted and an order c…"
click at [257, 292] on input "Leave Comment" at bounding box center [263, 289] width 93 height 23
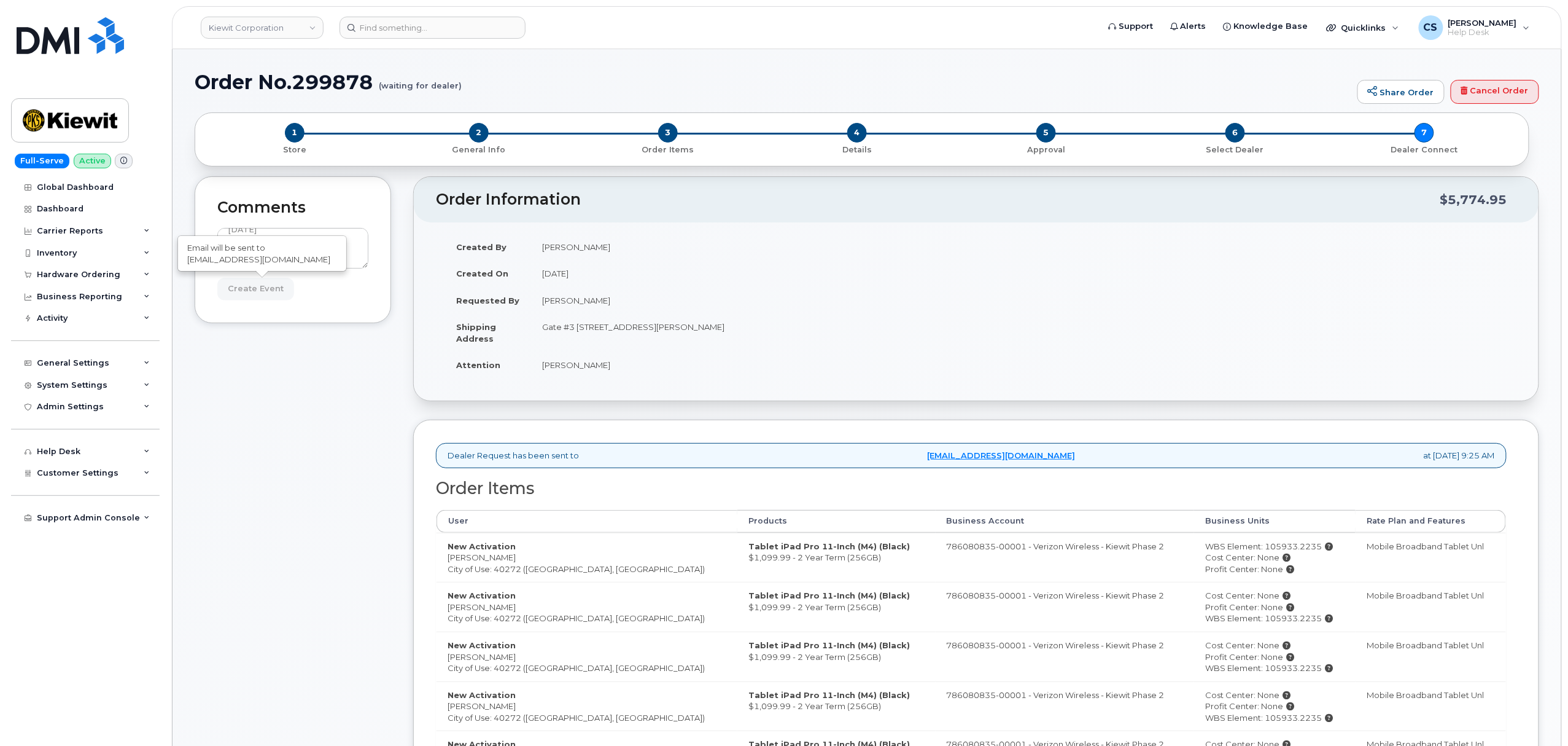
type input "Create Event"
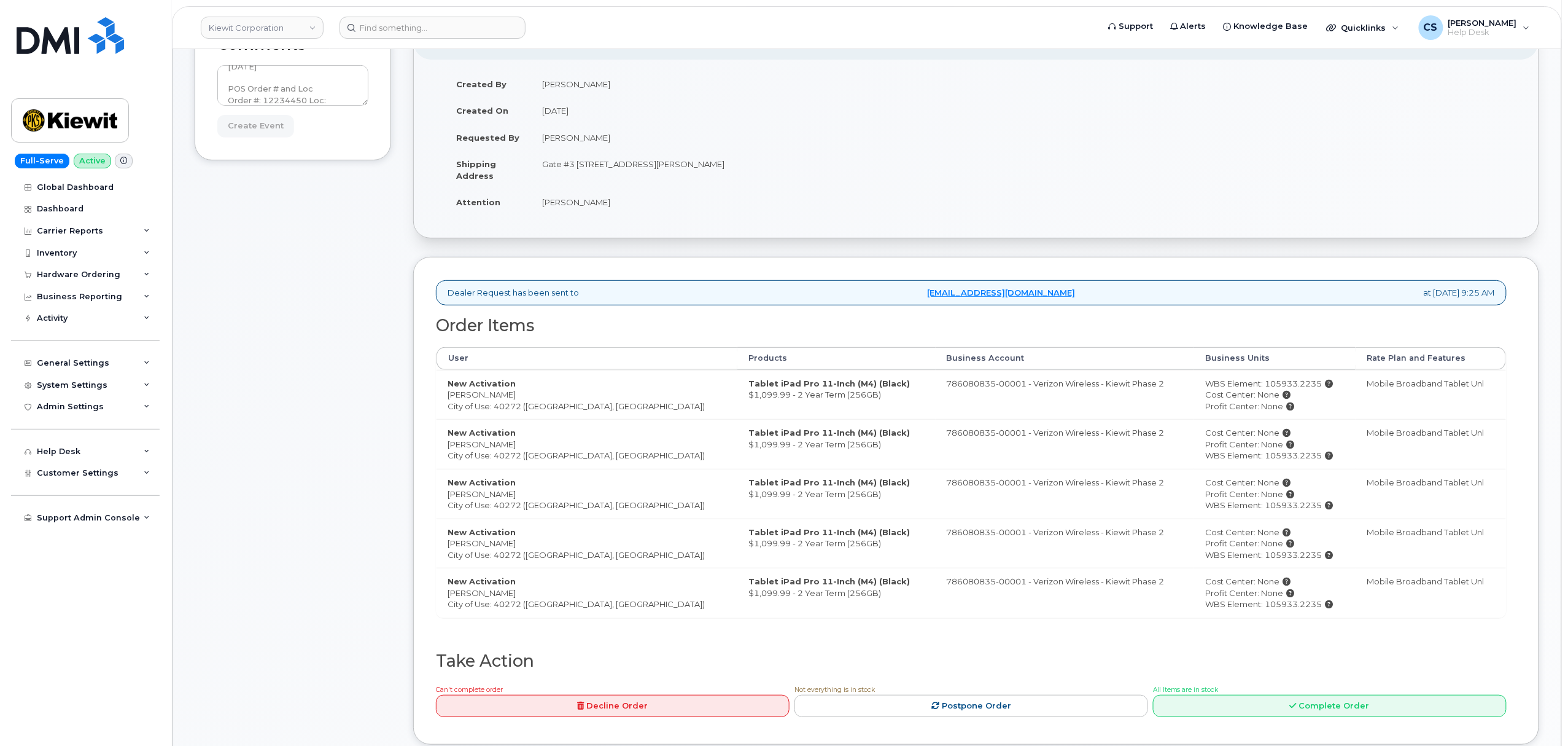
scroll to position [163, 0]
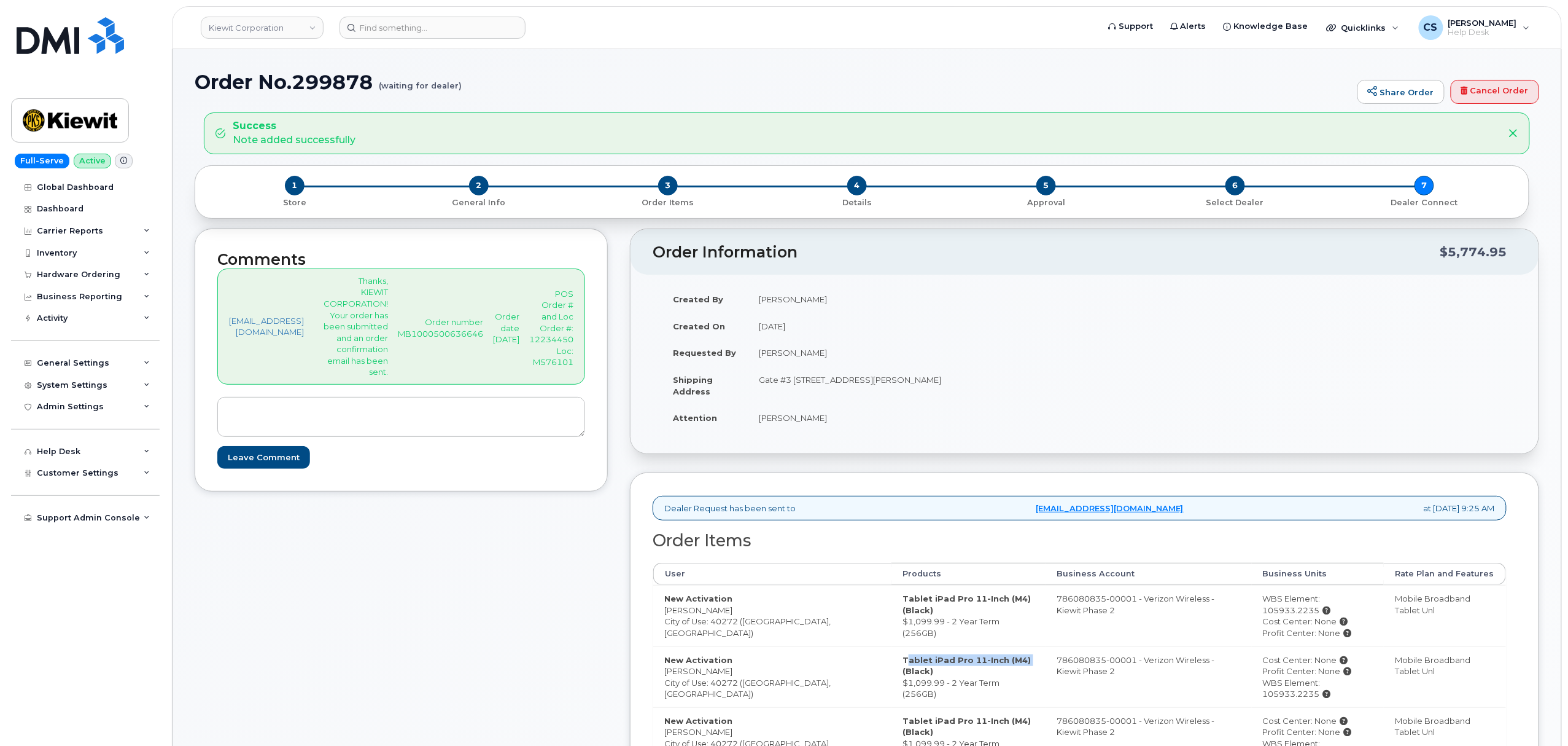
drag, startPoint x: 853, startPoint y: 660, endPoint x: 968, endPoint y: 662, distance: 115.0
click at [968, 662] on td "Tablet iPad Pro 11-Inch (M4) (Black) $1,099.99 - 2 Year Term (256GB)" at bounding box center [969, 677] width 154 height 61
copy strong "Tablet iPad Pro 11-Inch (M4)"
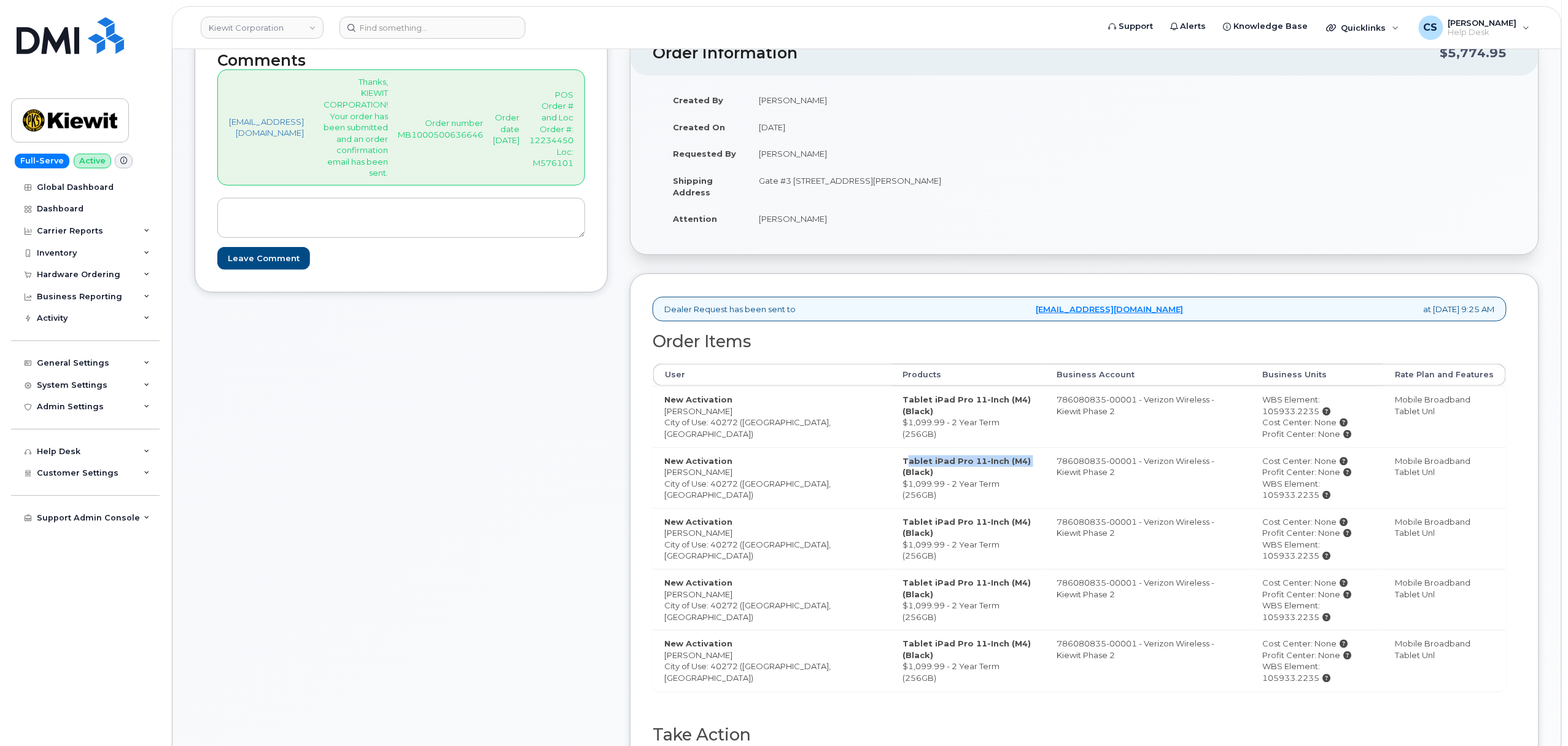
scroll to position [246, 0]
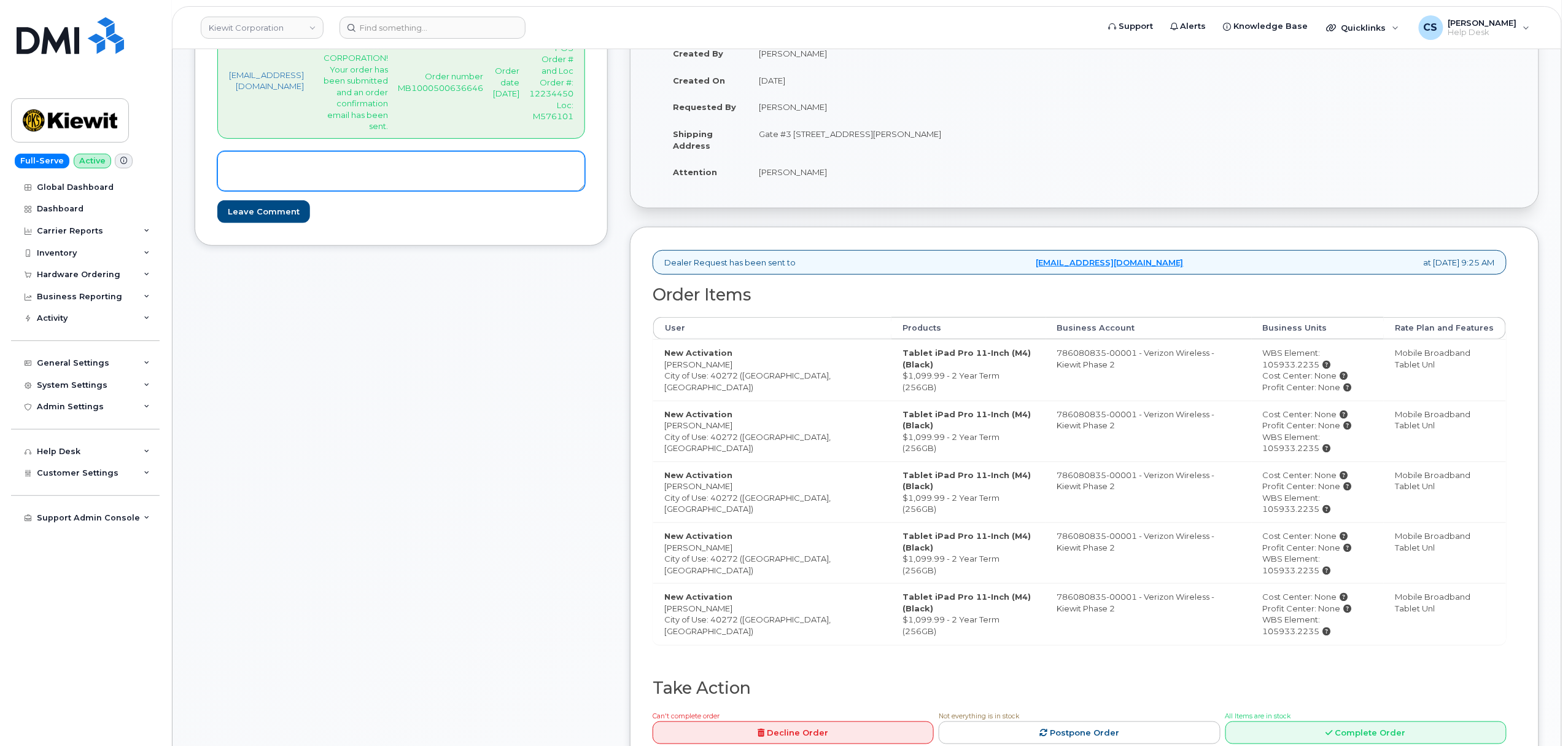
click at [359, 188] on textarea at bounding box center [401, 171] width 368 height 40
paste textarea "Thanks, [PERSON_NAME] CORPORATION! Your order has been submitted and an order c…"
type textarea "Thanks, [PERSON_NAME] CORPORATION! Your order has been submitted and an order c…"
click at [248, 223] on input "Leave Comment" at bounding box center [263, 211] width 93 height 23
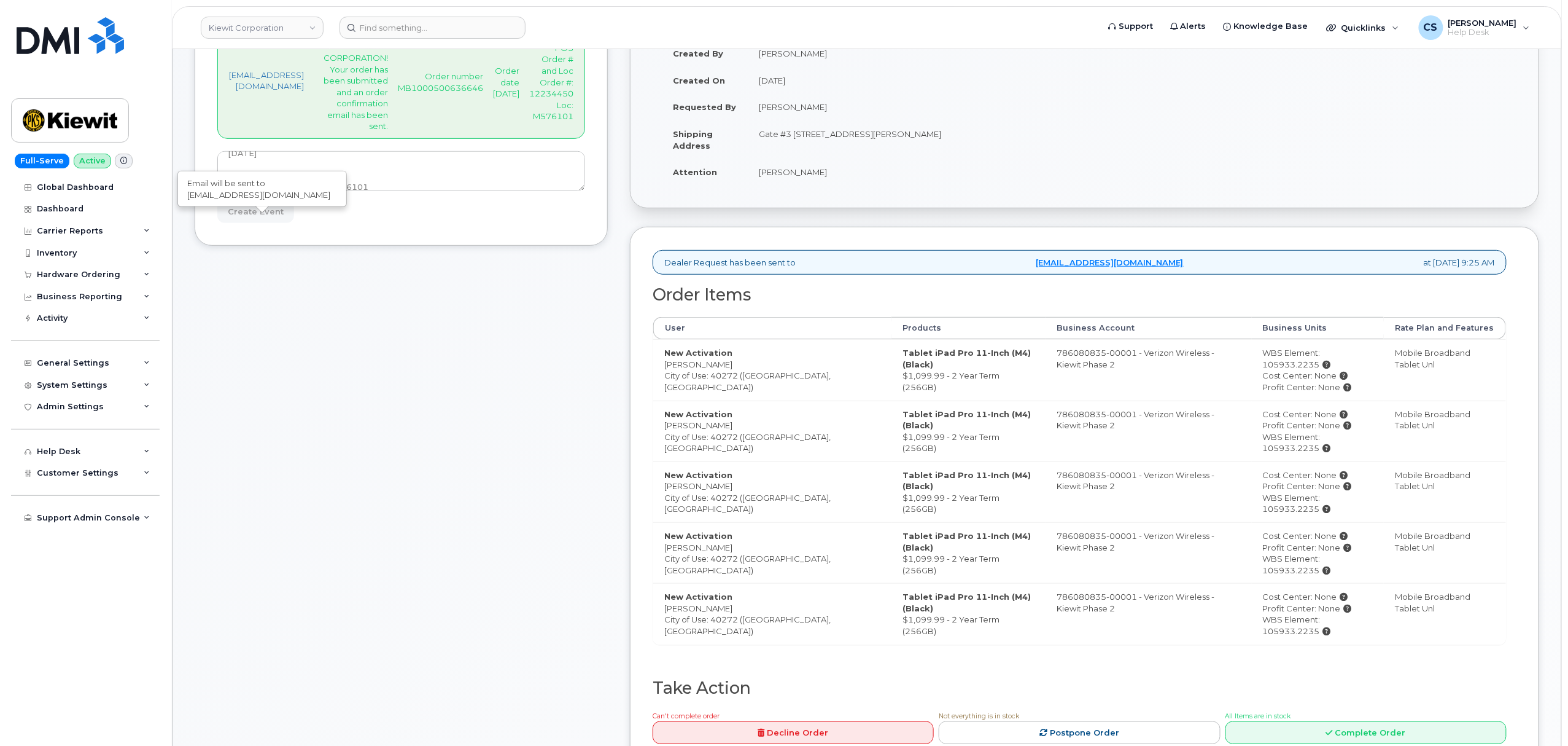
type input "Create Event"
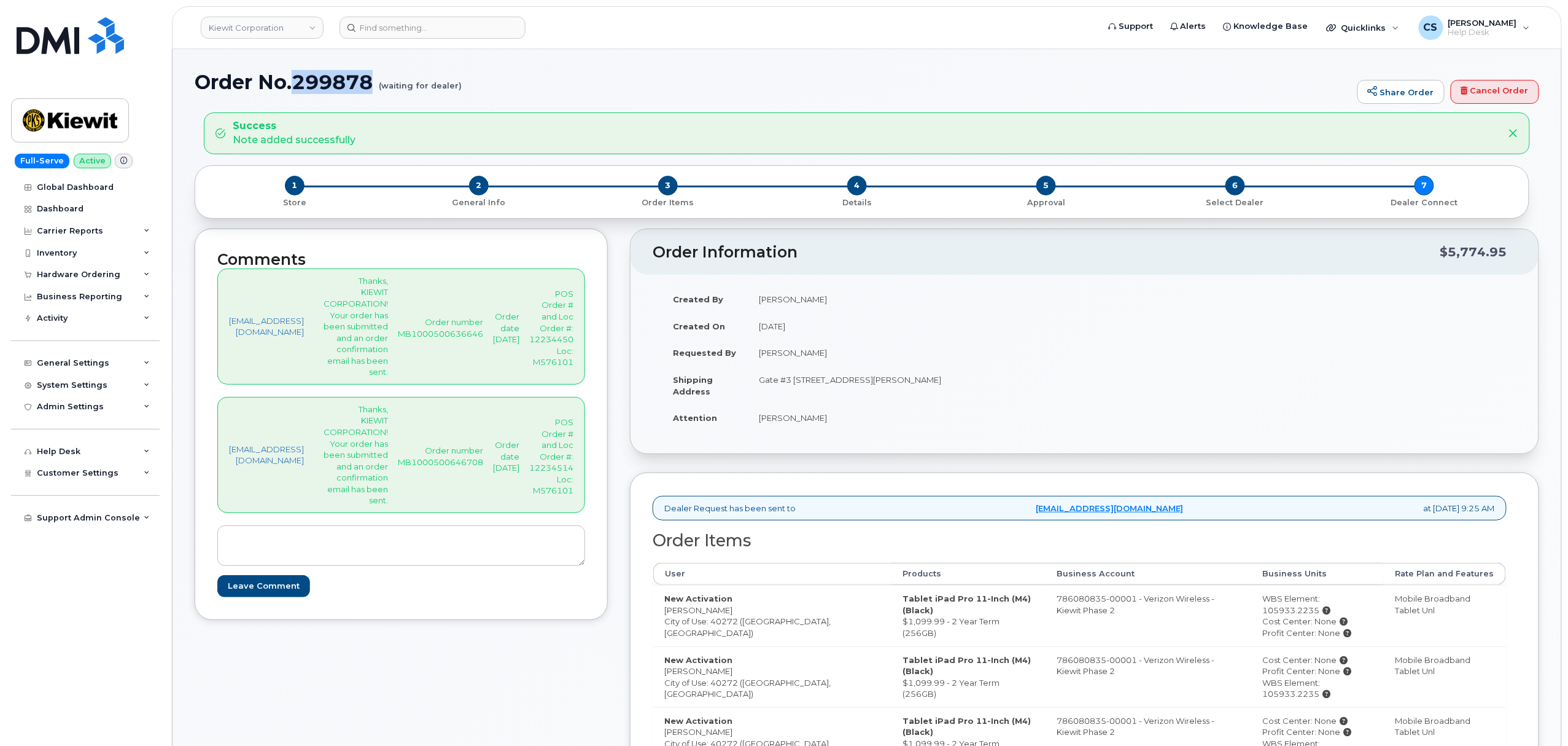
drag, startPoint x: 297, startPoint y: 79, endPoint x: 374, endPoint y: 79, distance: 77.0
click at [374, 79] on h1 "Order No.299878 (waiting for dealer)" at bounding box center [773, 82] width 1157 height 21
copy h1 "299878"
